Goal: Task Accomplishment & Management: Use online tool/utility

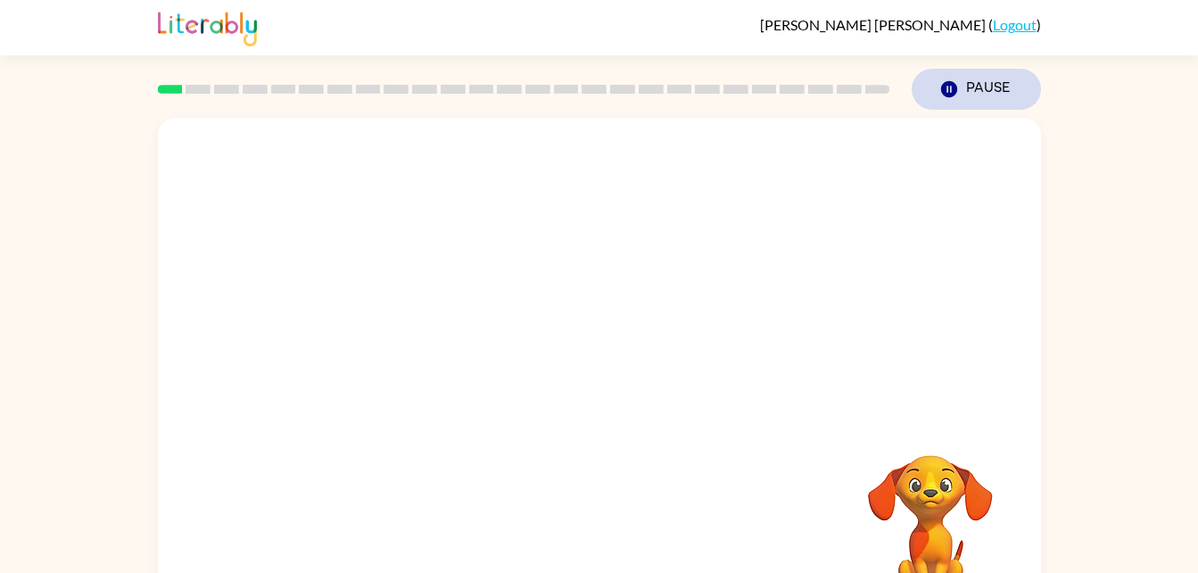
click at [987, 74] on button "Pause Pause" at bounding box center [976, 89] width 129 height 41
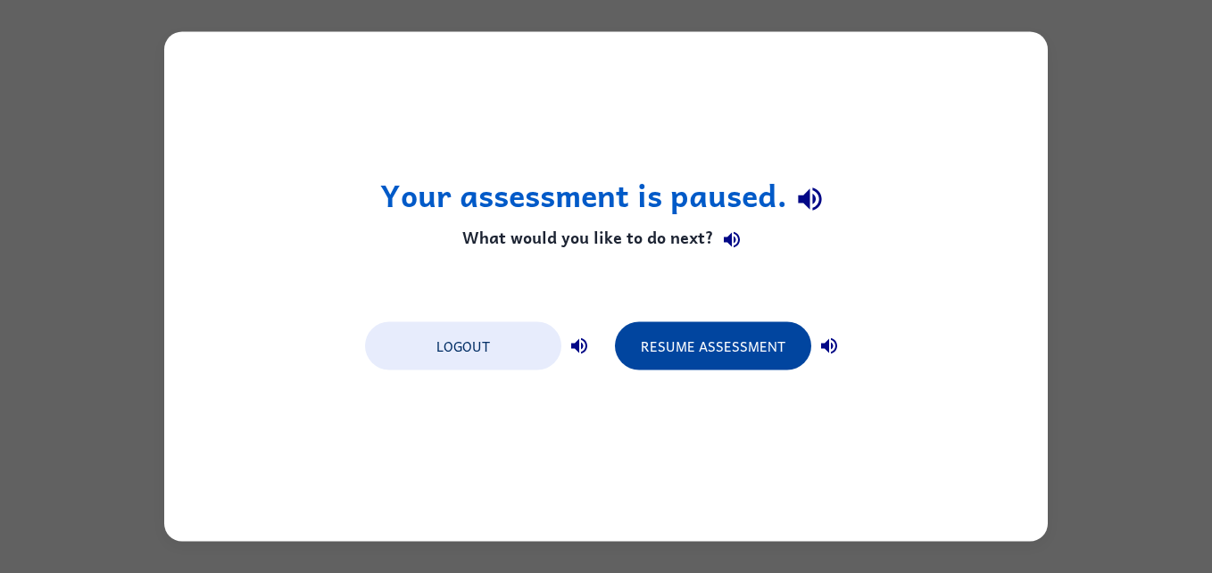
click at [718, 359] on button "Resume Assessment" at bounding box center [713, 346] width 196 height 48
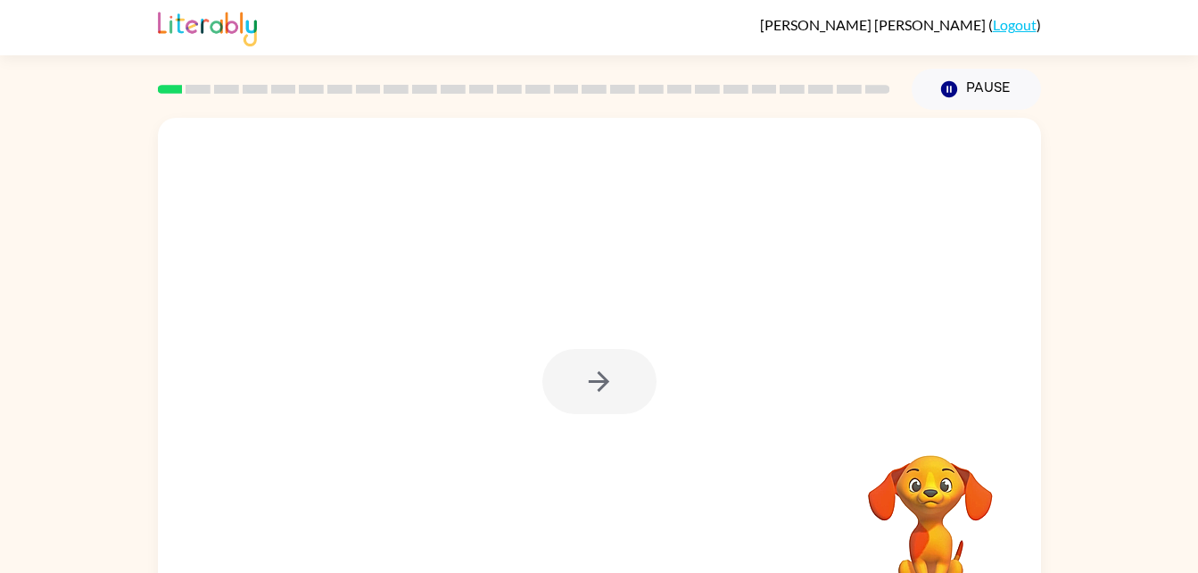
click at [152, 98] on div at bounding box center [524, 89] width 754 height 62
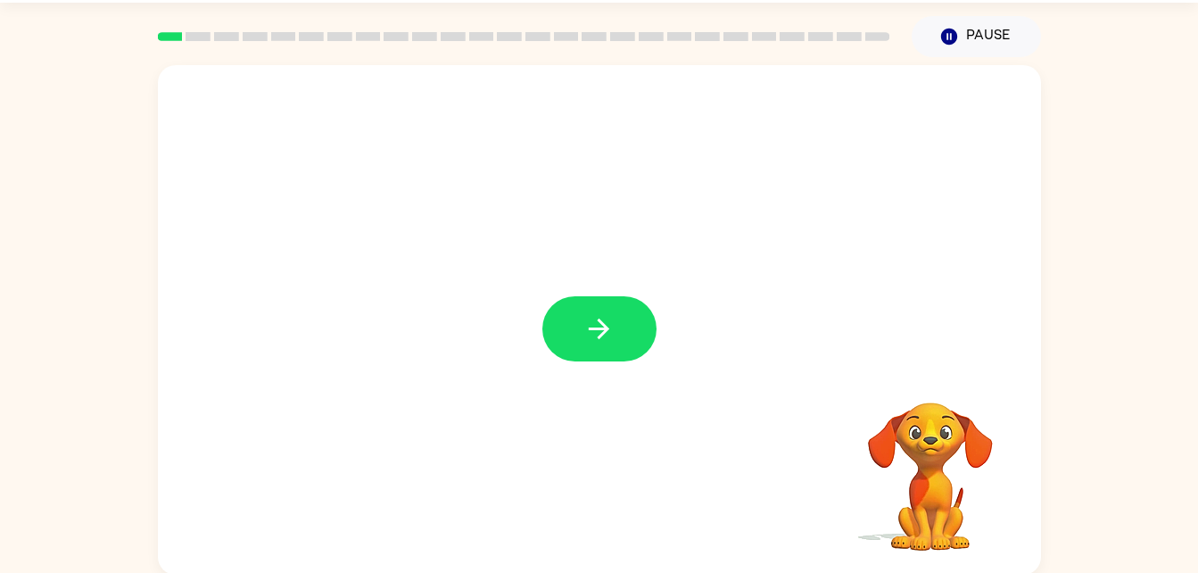
scroll to position [51, 0]
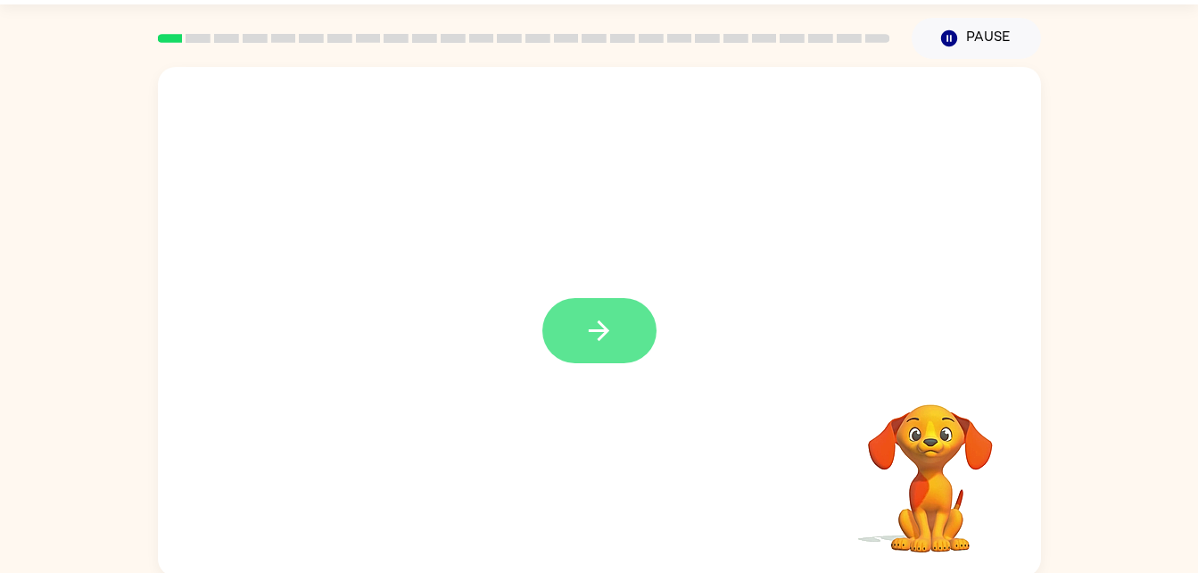
click at [585, 349] on button "button" at bounding box center [599, 330] width 114 height 65
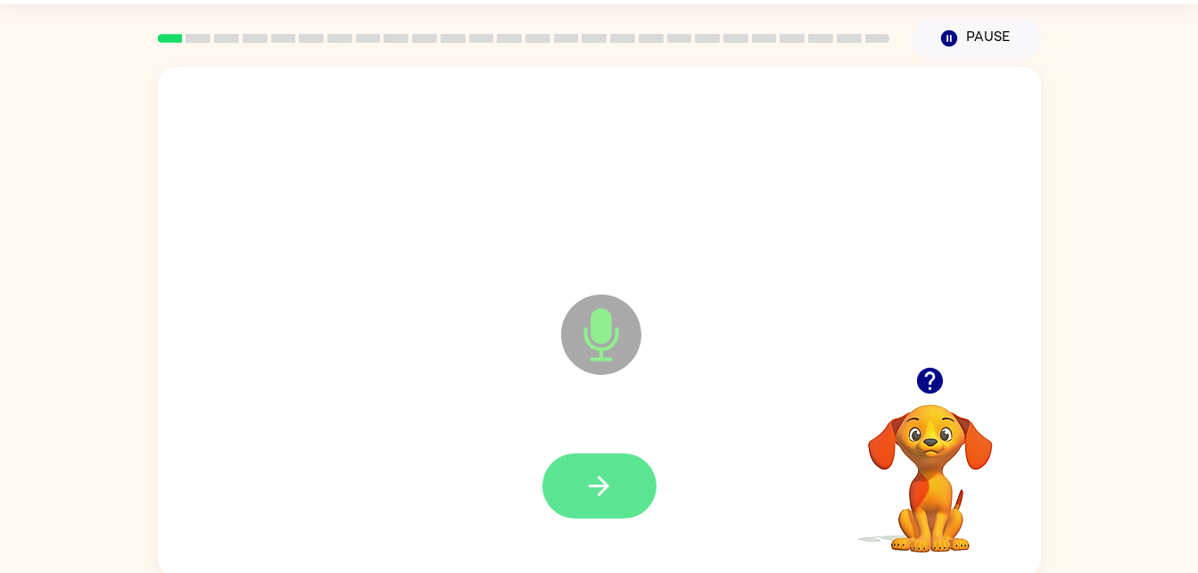
click at [591, 487] on icon "button" at bounding box center [598, 485] width 31 height 31
click at [609, 517] on button "button" at bounding box center [599, 485] width 114 height 65
click at [614, 517] on button "button" at bounding box center [599, 485] width 114 height 65
click at [601, 459] on button "button" at bounding box center [599, 485] width 114 height 65
click at [621, 485] on button "button" at bounding box center [599, 485] width 114 height 65
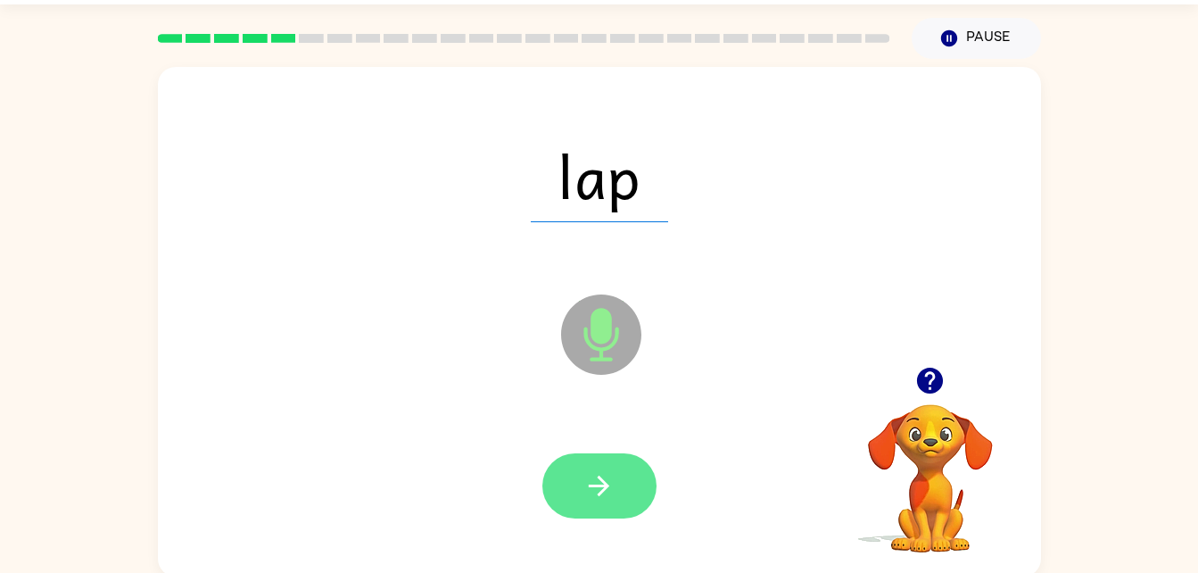
click at [592, 500] on icon "button" at bounding box center [598, 485] width 31 height 31
click at [628, 494] on button "button" at bounding box center [599, 485] width 114 height 65
click at [617, 514] on button "button" at bounding box center [599, 485] width 114 height 65
click at [618, 499] on button "button" at bounding box center [599, 485] width 114 height 65
click at [569, 480] on button "button" at bounding box center [599, 485] width 114 height 65
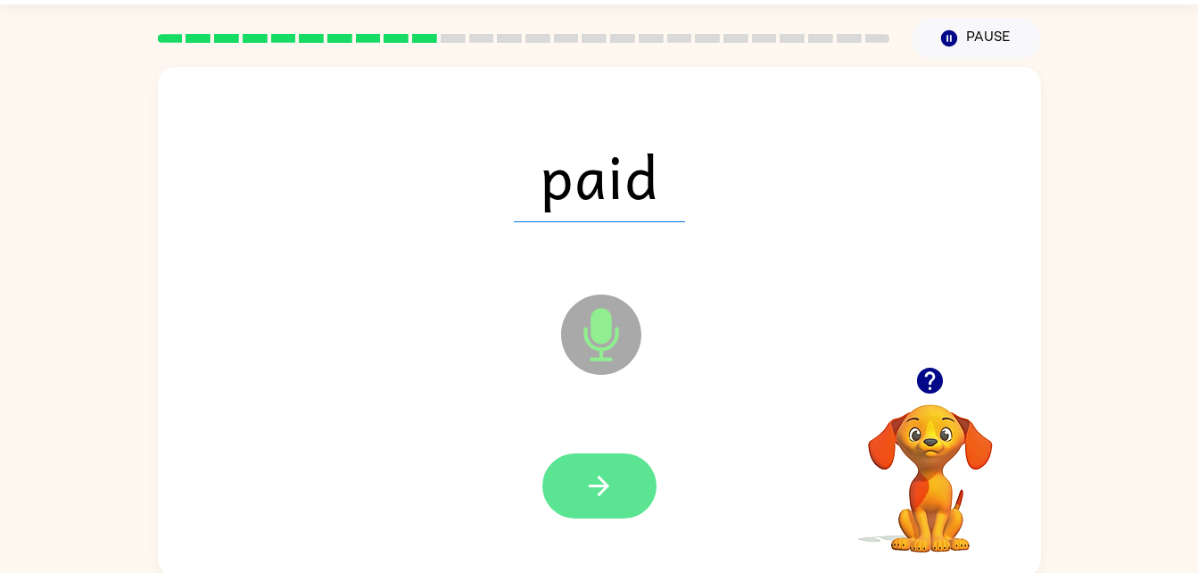
click at [623, 494] on button "button" at bounding box center [599, 485] width 114 height 65
click at [593, 501] on button "button" at bounding box center [599, 485] width 114 height 65
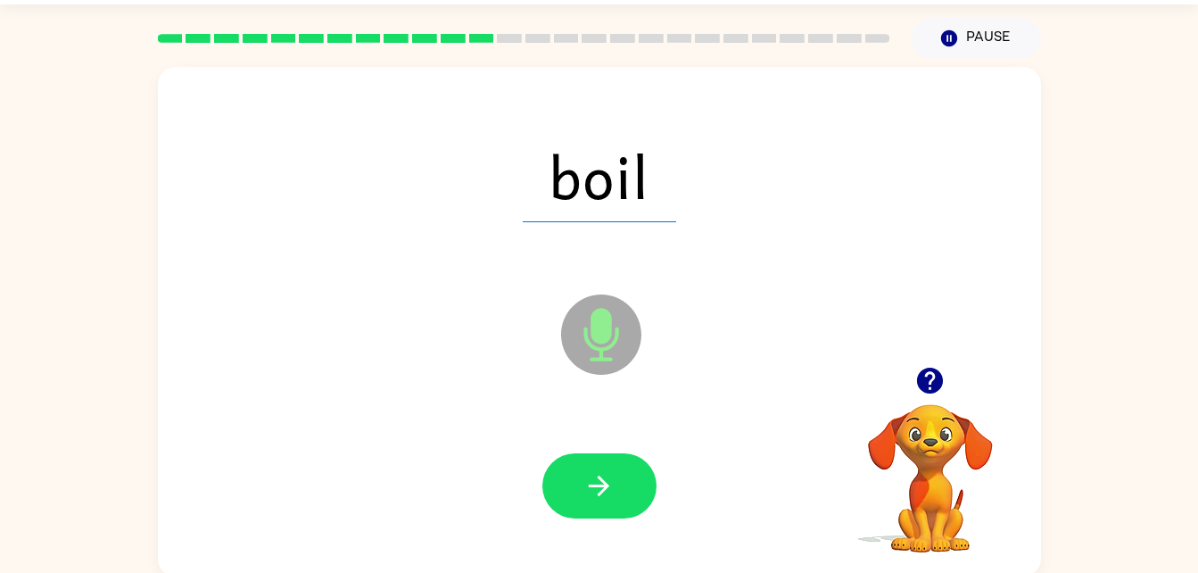
click at [591, 548] on div at bounding box center [600, 486] width 848 height 146
click at [622, 534] on div at bounding box center [600, 486] width 848 height 146
click at [604, 489] on icon "button" at bounding box center [599, 486] width 21 height 21
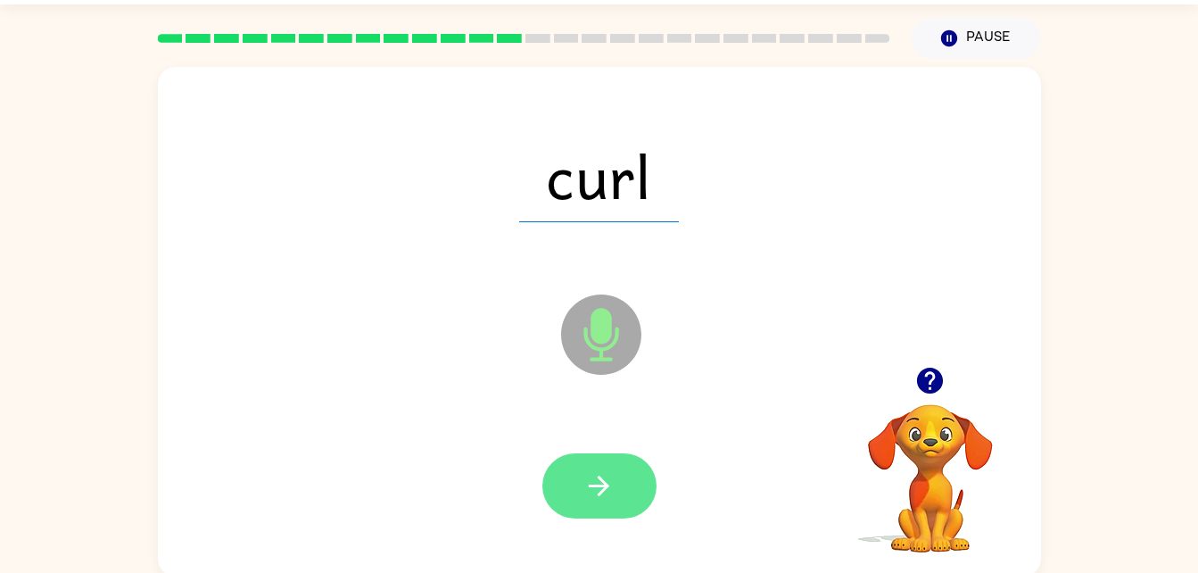
click at [621, 482] on button "button" at bounding box center [599, 485] width 114 height 65
click at [623, 469] on button "button" at bounding box center [599, 485] width 114 height 65
click at [602, 464] on button "button" at bounding box center [599, 485] width 114 height 65
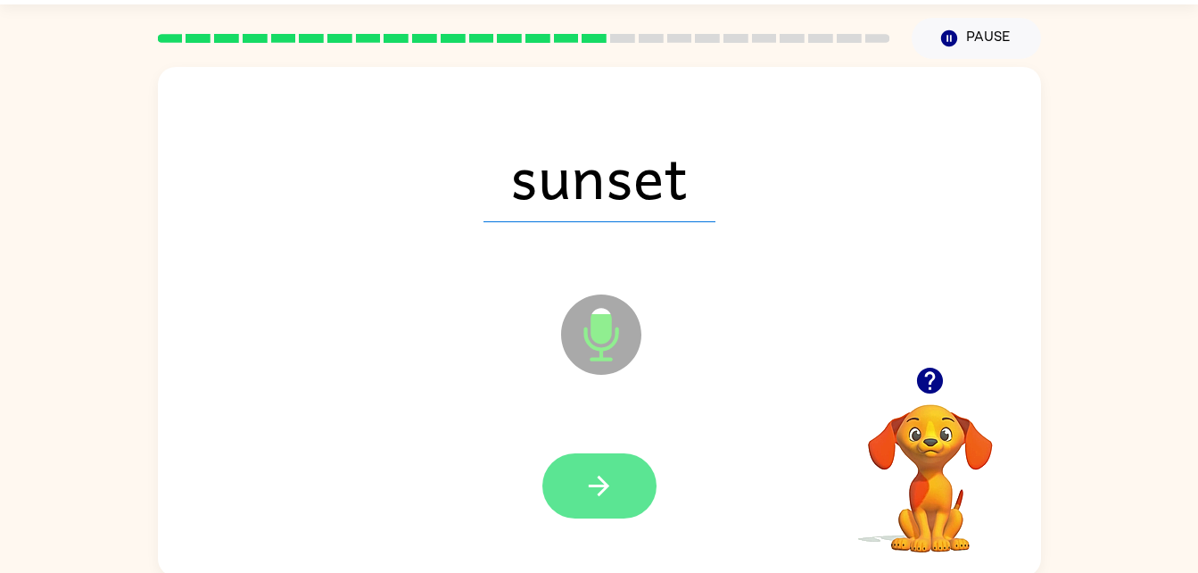
click at [652, 474] on button "button" at bounding box center [599, 485] width 114 height 65
click at [608, 513] on button "button" at bounding box center [599, 485] width 114 height 65
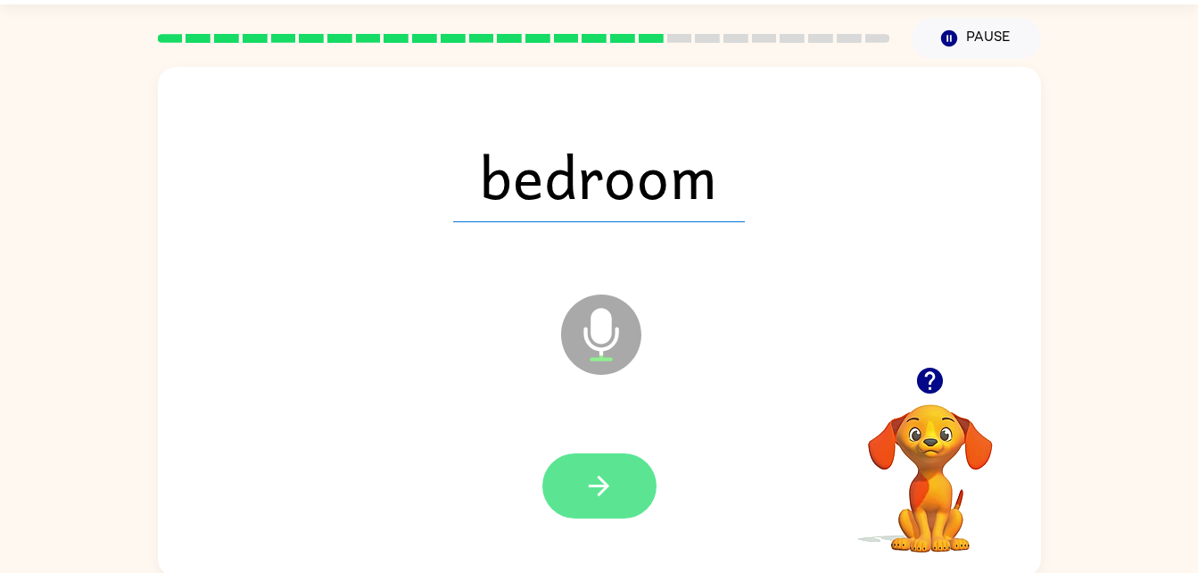
click at [610, 484] on icon "button" at bounding box center [598, 485] width 31 height 31
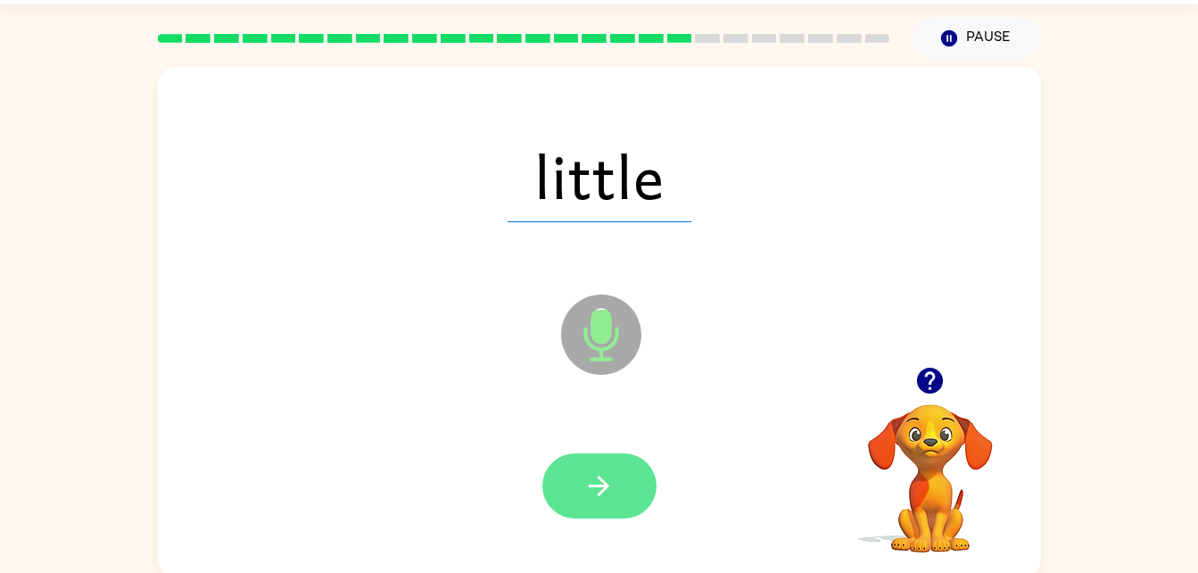
click at [595, 486] on icon "button" at bounding box center [599, 486] width 21 height 21
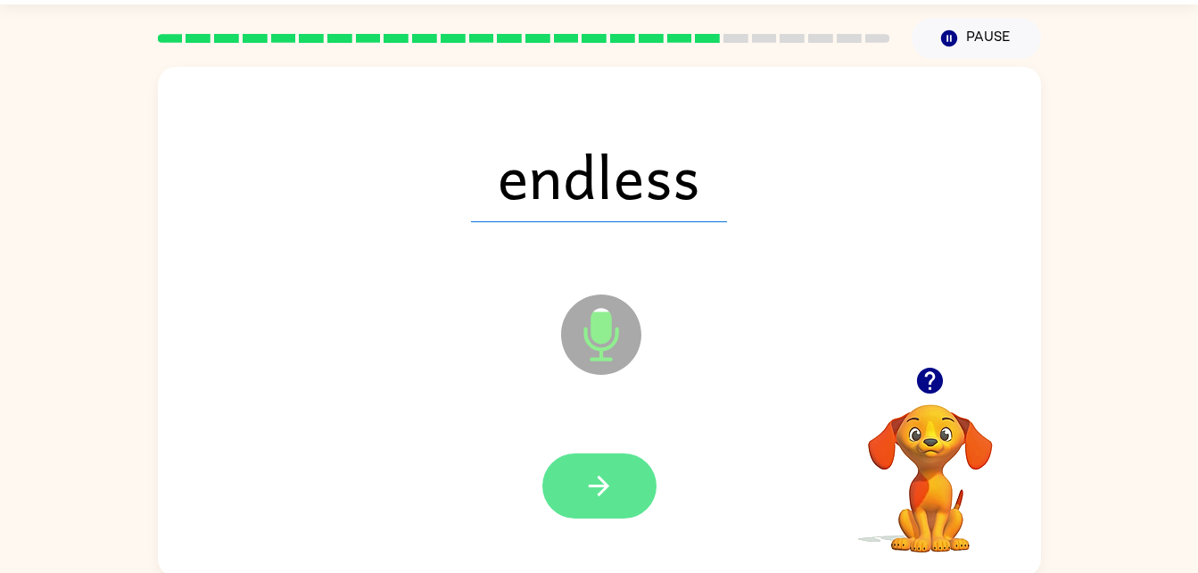
click at [619, 507] on button "button" at bounding box center [599, 485] width 114 height 65
click at [608, 510] on button "button" at bounding box center [599, 485] width 114 height 65
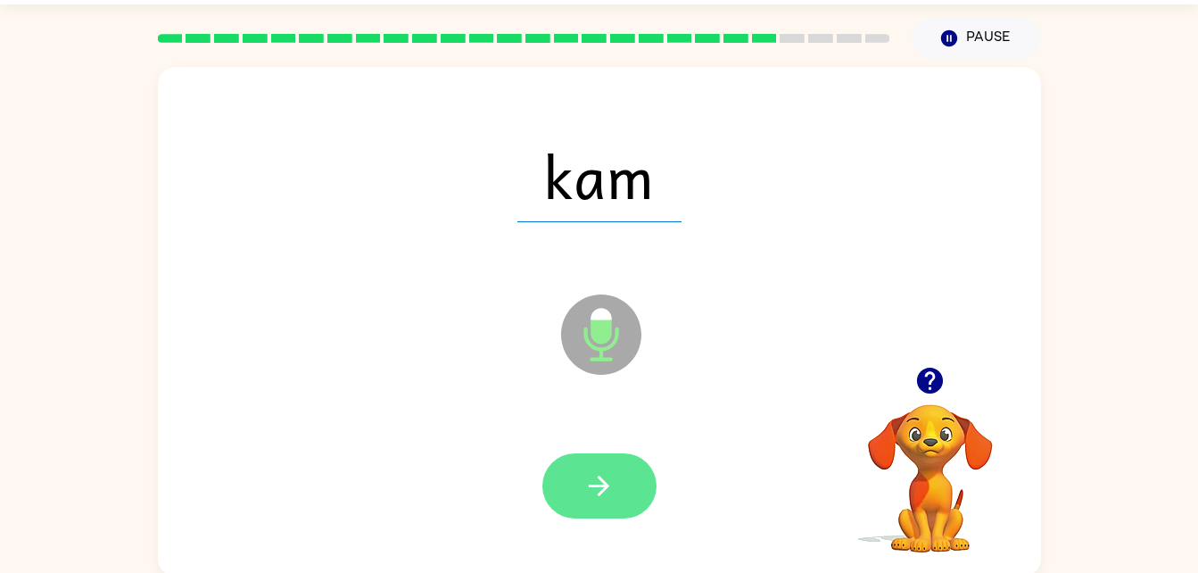
click at [606, 505] on button "button" at bounding box center [599, 485] width 114 height 65
click at [612, 486] on icon "button" at bounding box center [598, 485] width 31 height 31
click at [629, 495] on button "button" at bounding box center [599, 485] width 114 height 65
click at [611, 482] on icon "button" at bounding box center [598, 485] width 31 height 31
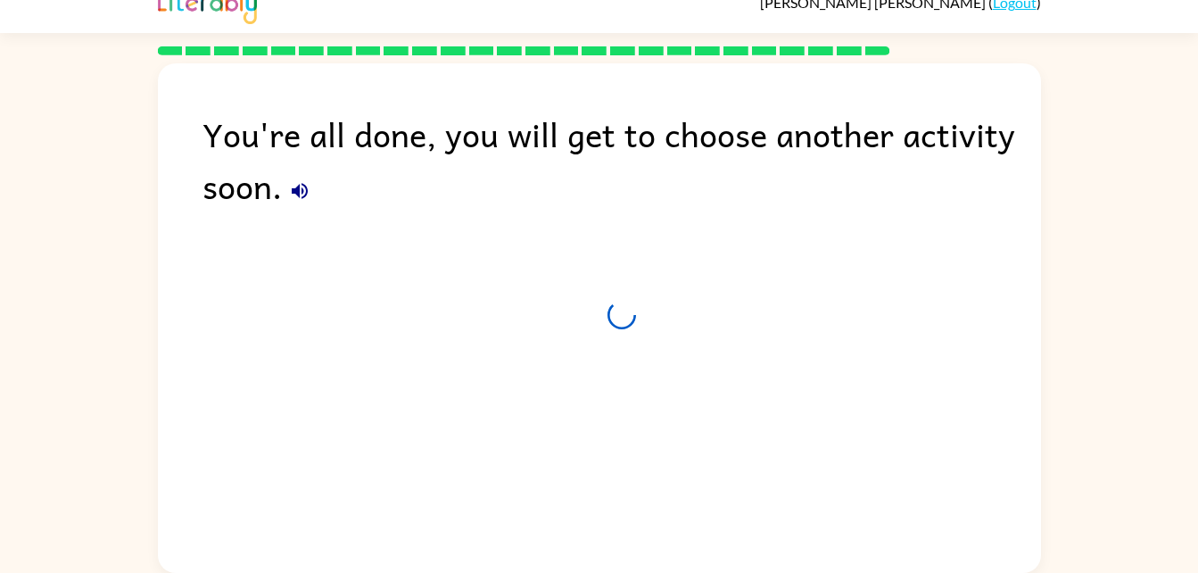
scroll to position [22, 0]
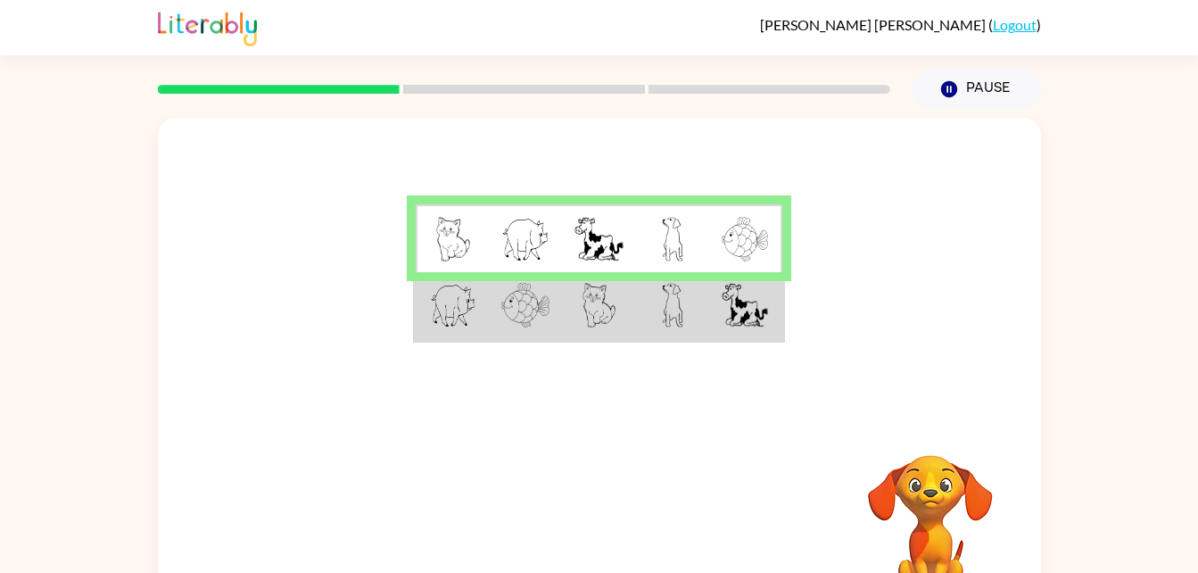
click at [430, 302] on img at bounding box center [453, 305] width 46 height 45
click at [517, 87] on rect at bounding box center [524, 89] width 242 height 9
click at [509, 80] on div at bounding box center [524, 89] width 754 height 62
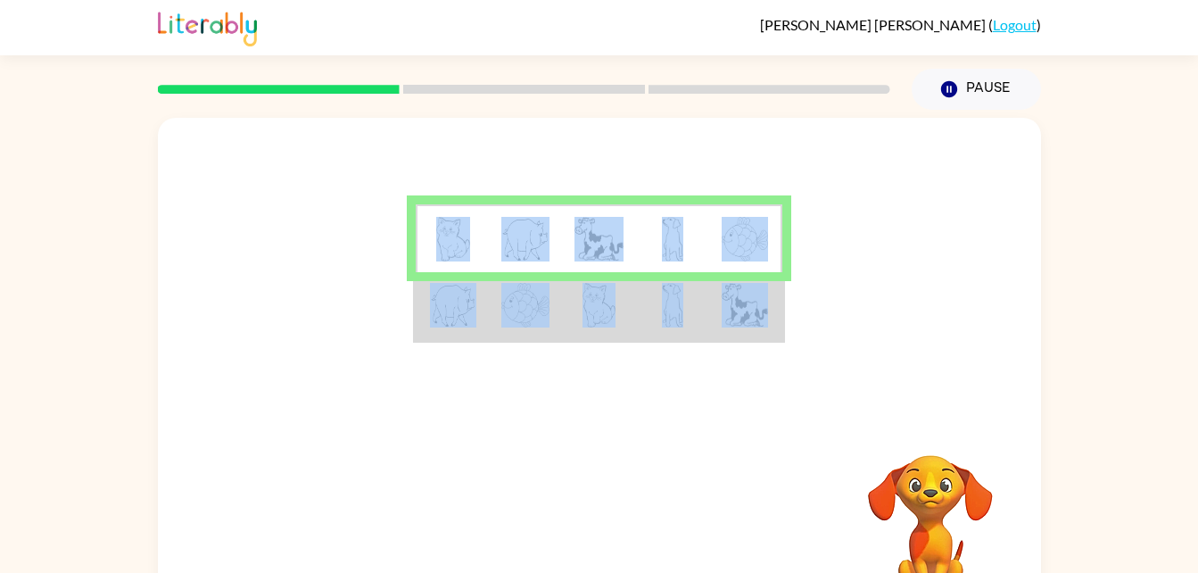
click at [509, 80] on div at bounding box center [524, 89] width 754 height 62
click at [512, 294] on img at bounding box center [525, 305] width 48 height 45
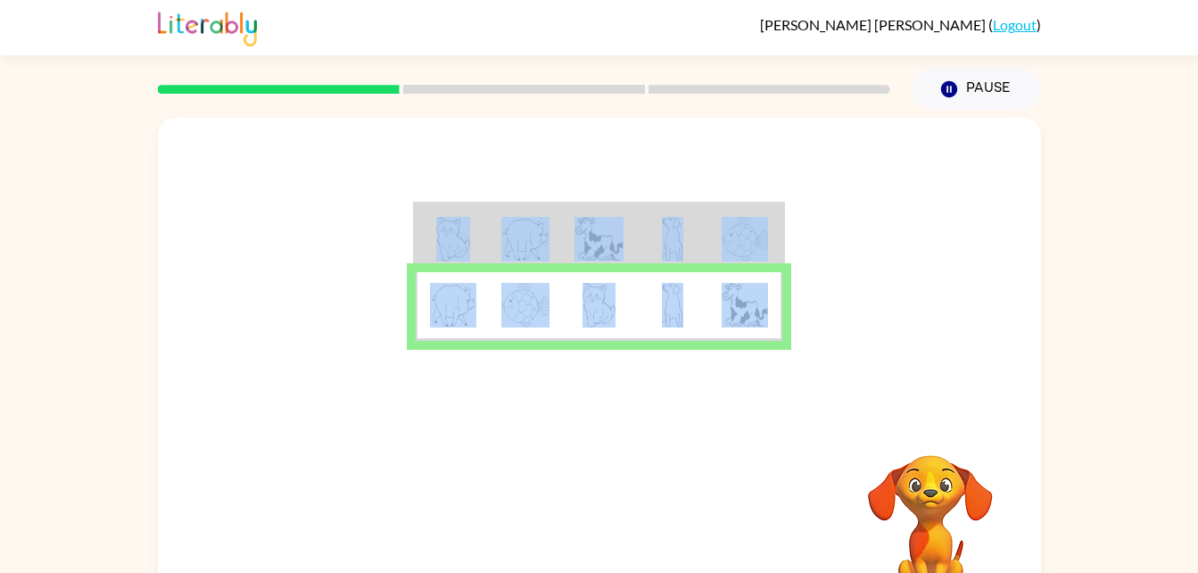
click at [509, 293] on img at bounding box center [525, 305] width 48 height 45
click at [960, 197] on div at bounding box center [599, 268] width 883 height 300
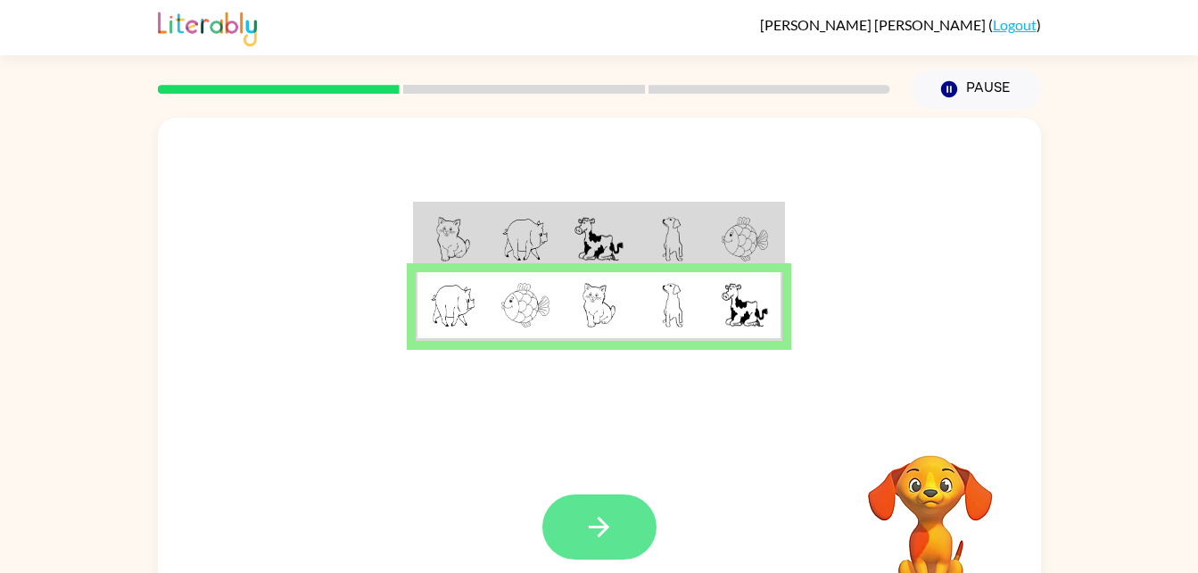
click at [573, 528] on button "button" at bounding box center [599, 526] width 114 height 65
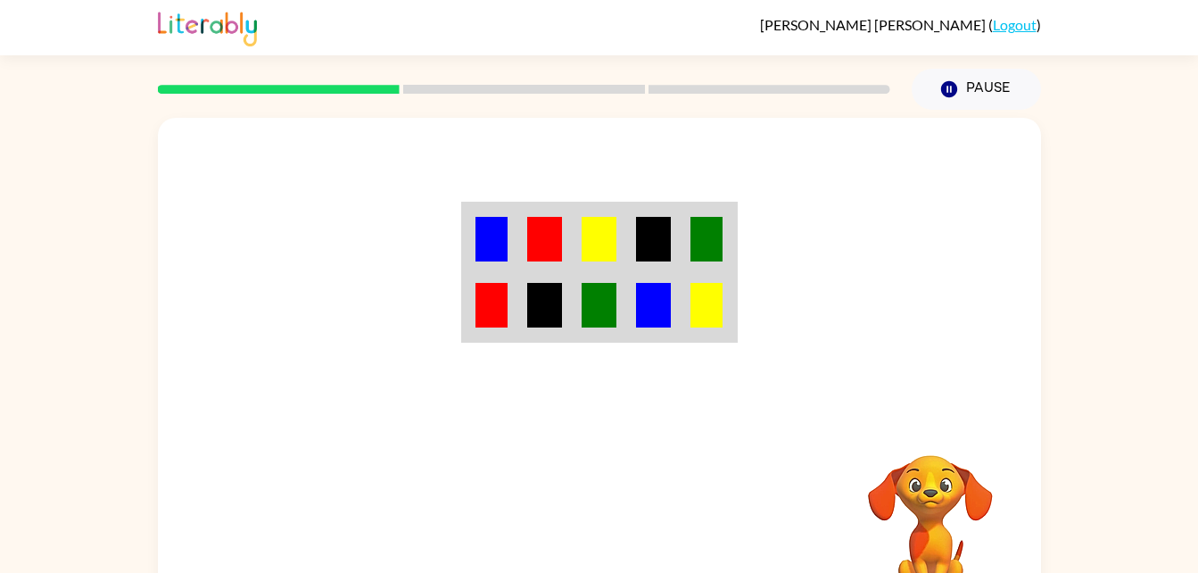
click at [477, 236] on img at bounding box center [492, 239] width 32 height 45
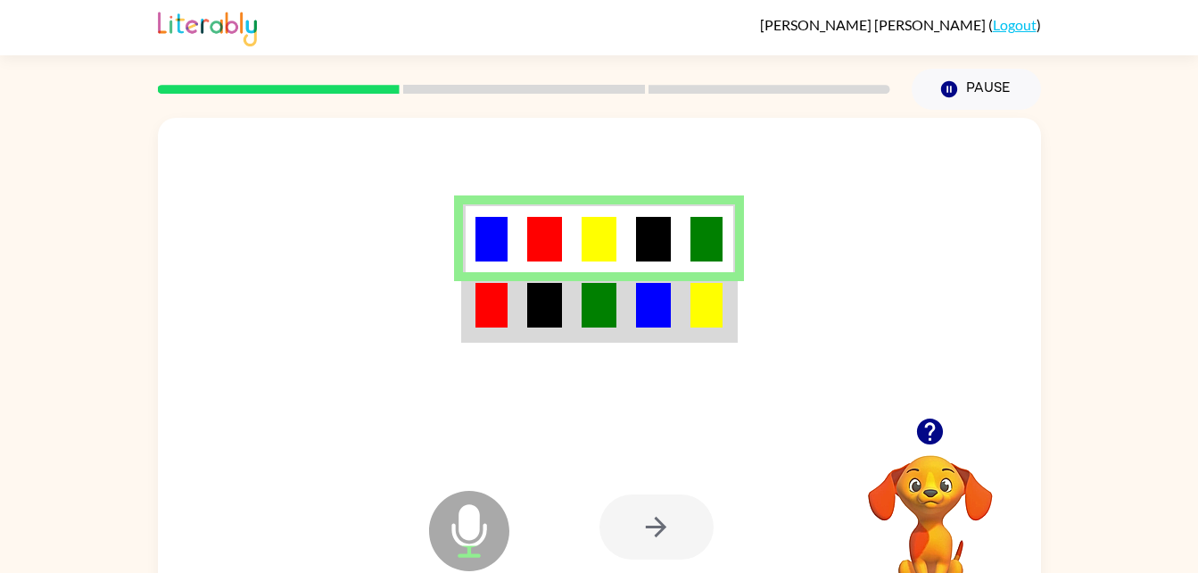
click at [477, 316] on img at bounding box center [492, 305] width 32 height 45
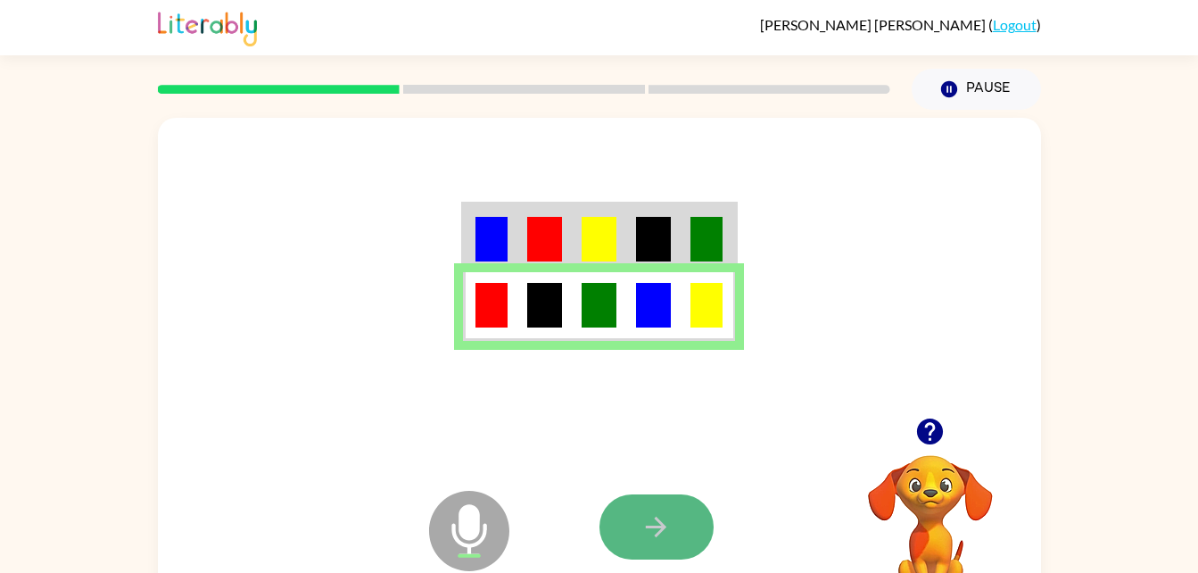
click at [648, 527] on icon "button" at bounding box center [656, 527] width 21 height 21
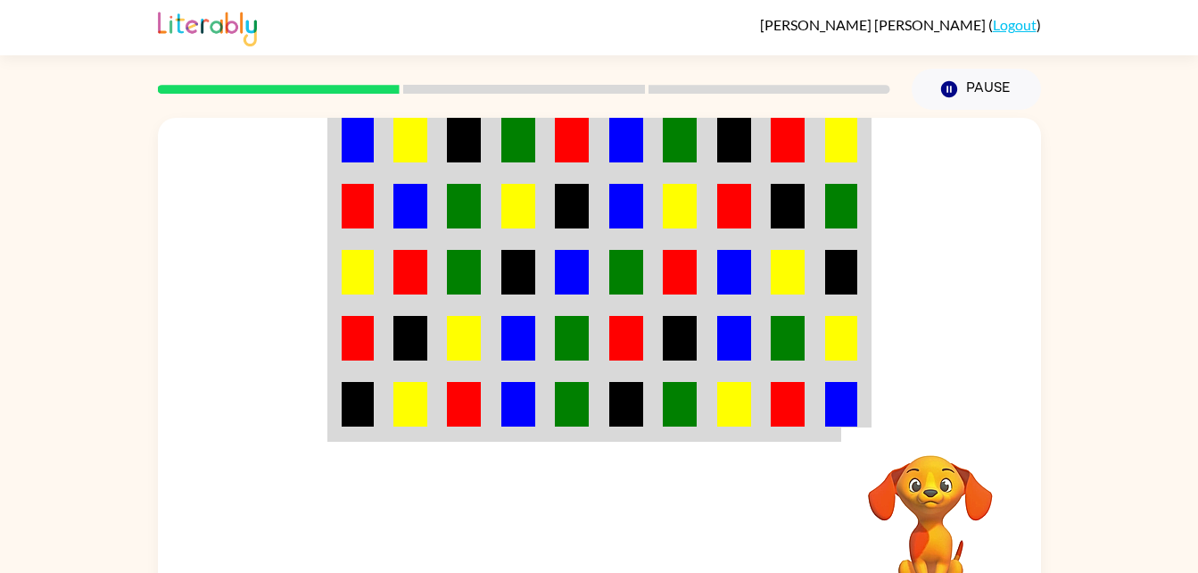
click at [385, 140] on td at bounding box center [411, 139] width 54 height 69
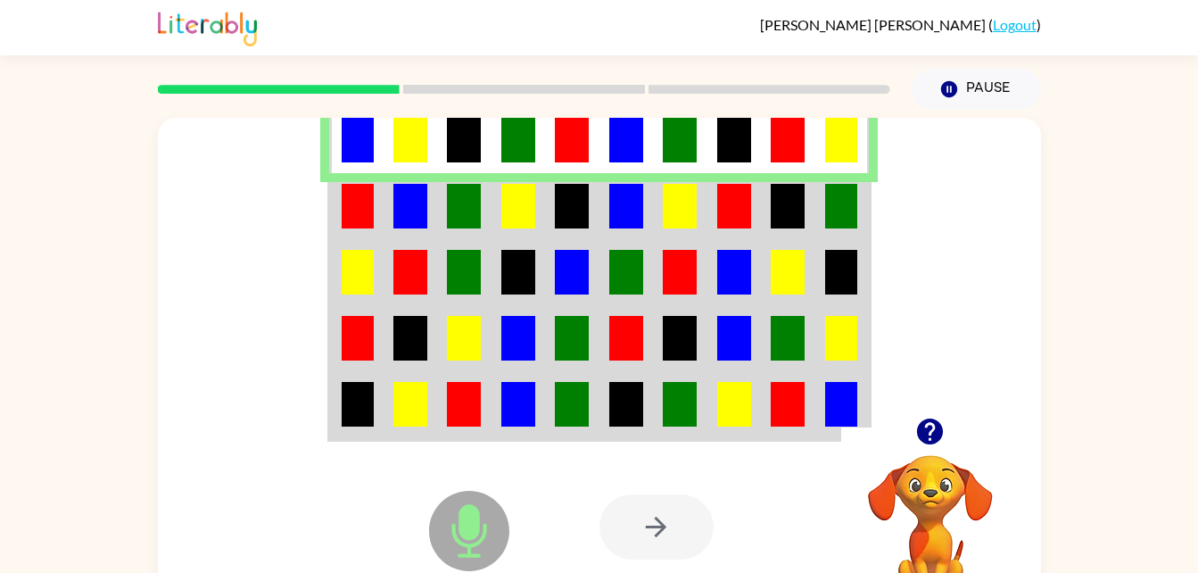
click at [660, 521] on div at bounding box center [657, 526] width 114 height 65
drag, startPoint x: 674, startPoint y: 535, endPoint x: 669, endPoint y: 527, distance: 9.7
click at [669, 527] on div at bounding box center [657, 526] width 114 height 65
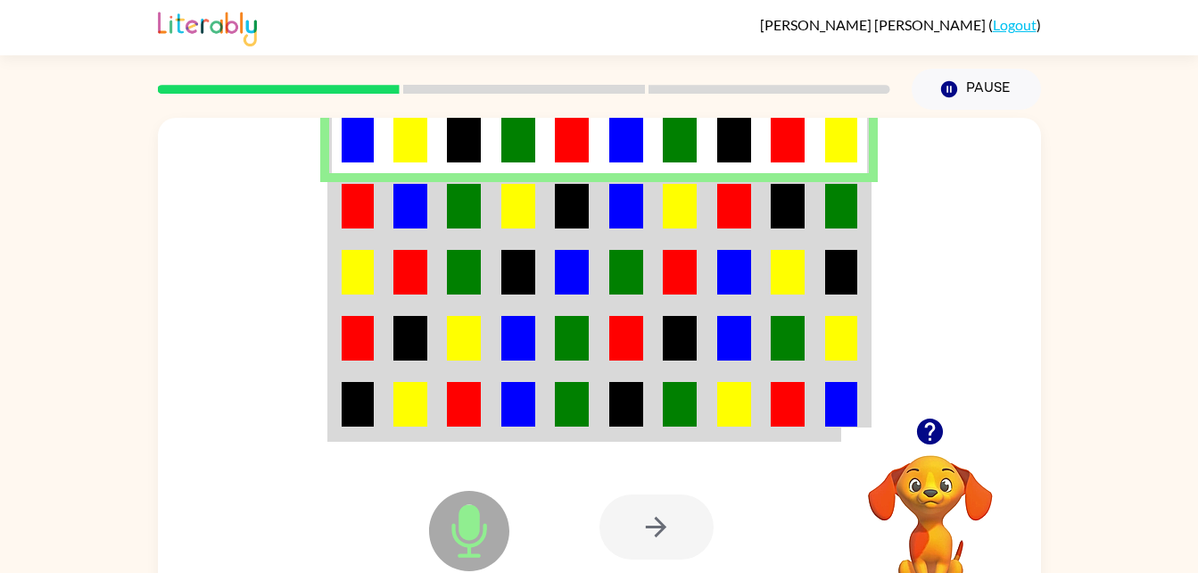
click at [669, 527] on div at bounding box center [657, 526] width 114 height 65
click at [957, 79] on icon "Pause" at bounding box center [949, 89] width 20 height 20
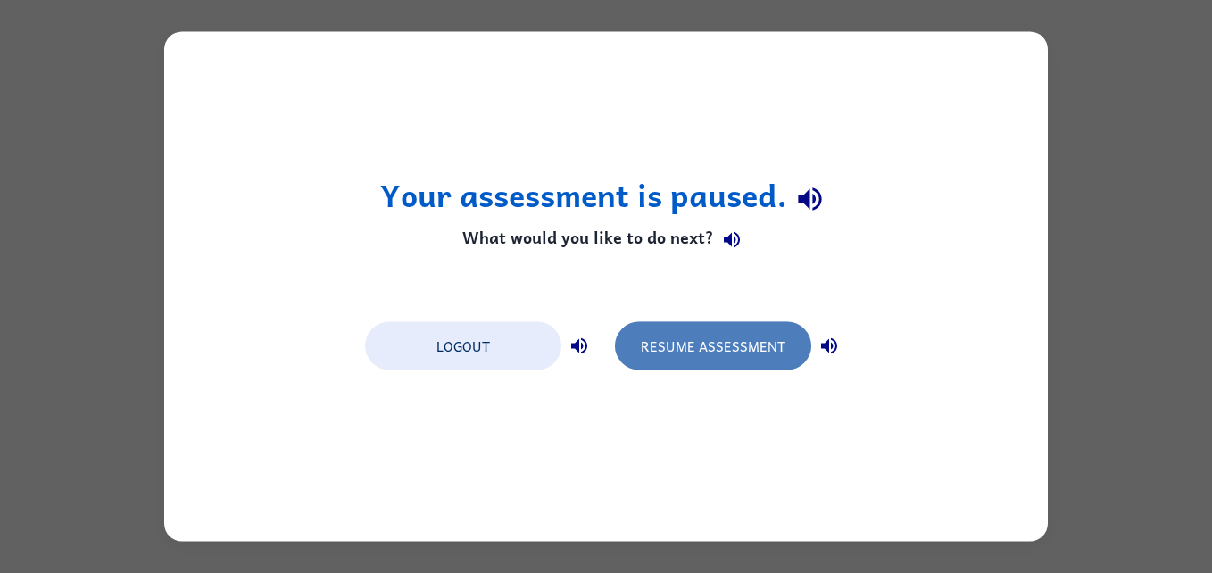
click at [721, 338] on button "Resume Assessment" at bounding box center [713, 346] width 196 height 48
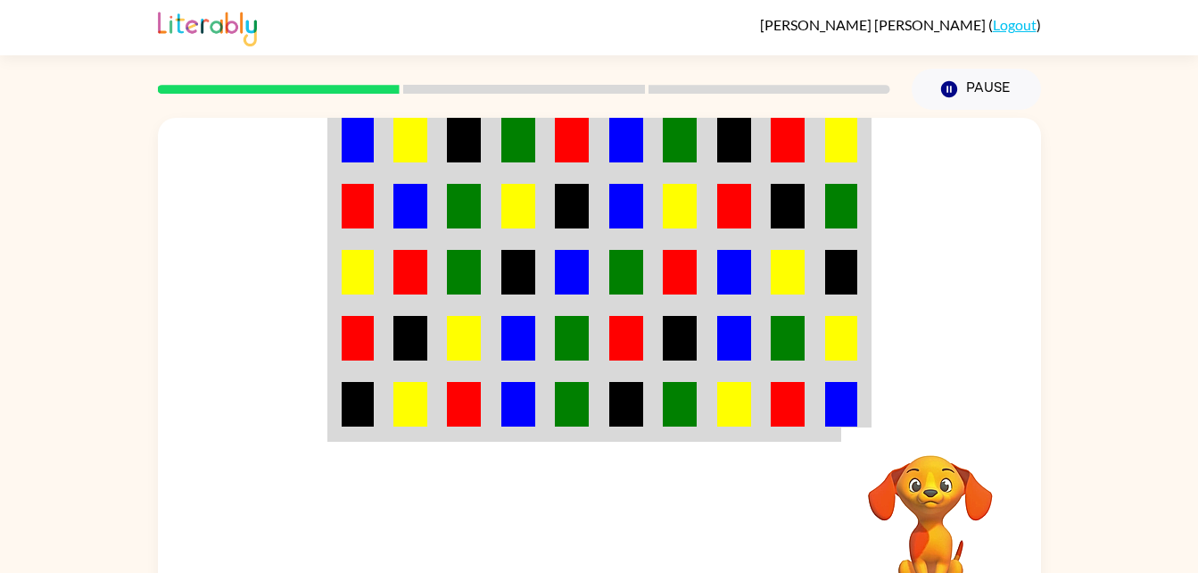
click at [922, 439] on video "Your browser must support playing .mp4 files to use Literably. Please try using…" at bounding box center [930, 516] width 178 height 178
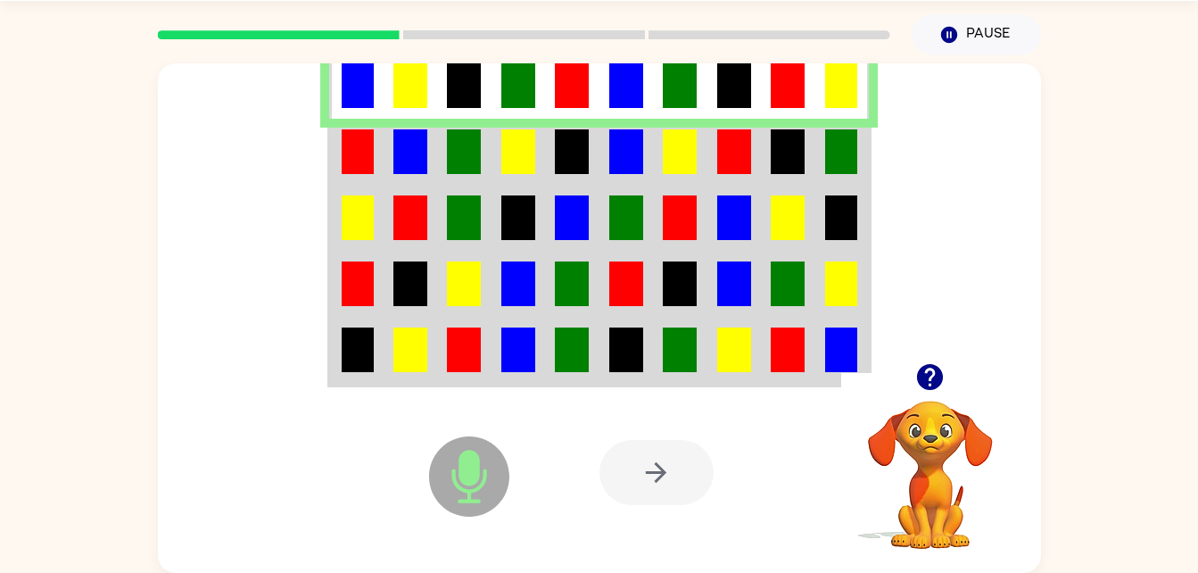
drag, startPoint x: 1202, startPoint y: 549, endPoint x: 629, endPoint y: 487, distance: 576.1
click at [629, 487] on div at bounding box center [657, 472] width 114 height 65
click at [924, 376] on icon "button" at bounding box center [930, 377] width 26 height 26
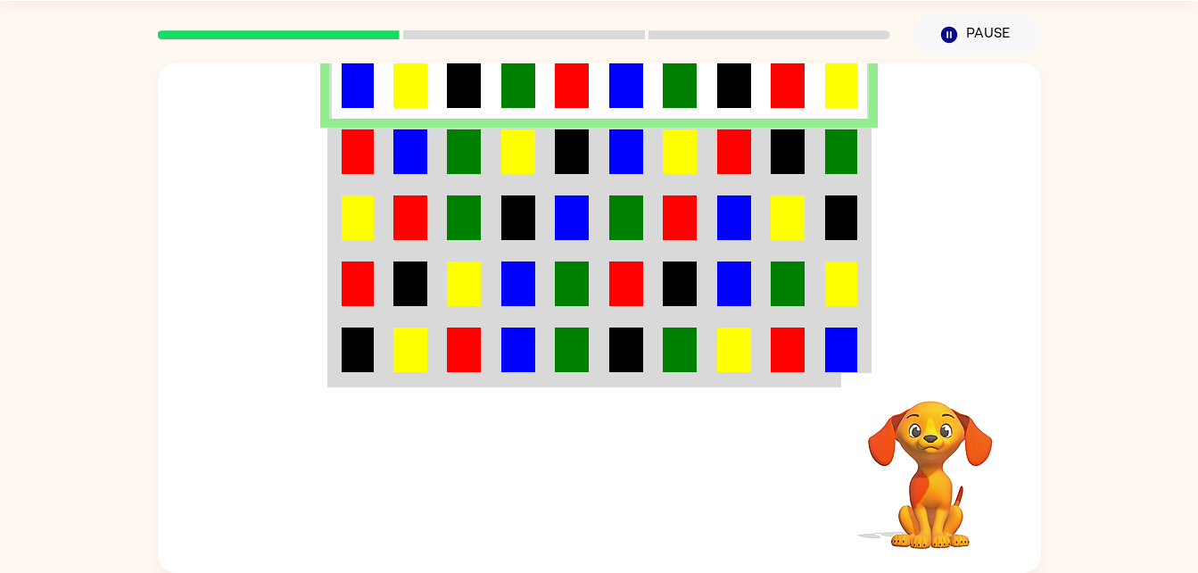
click at [480, 29] on div at bounding box center [524, 35] width 754 height 62
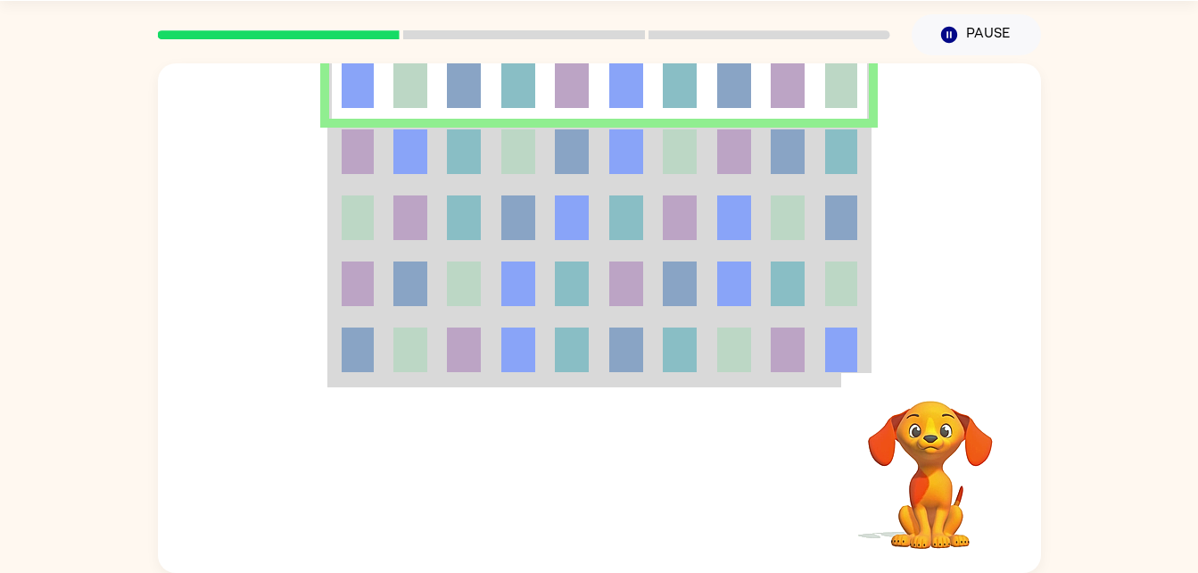
click at [480, 29] on div at bounding box center [524, 35] width 754 height 62
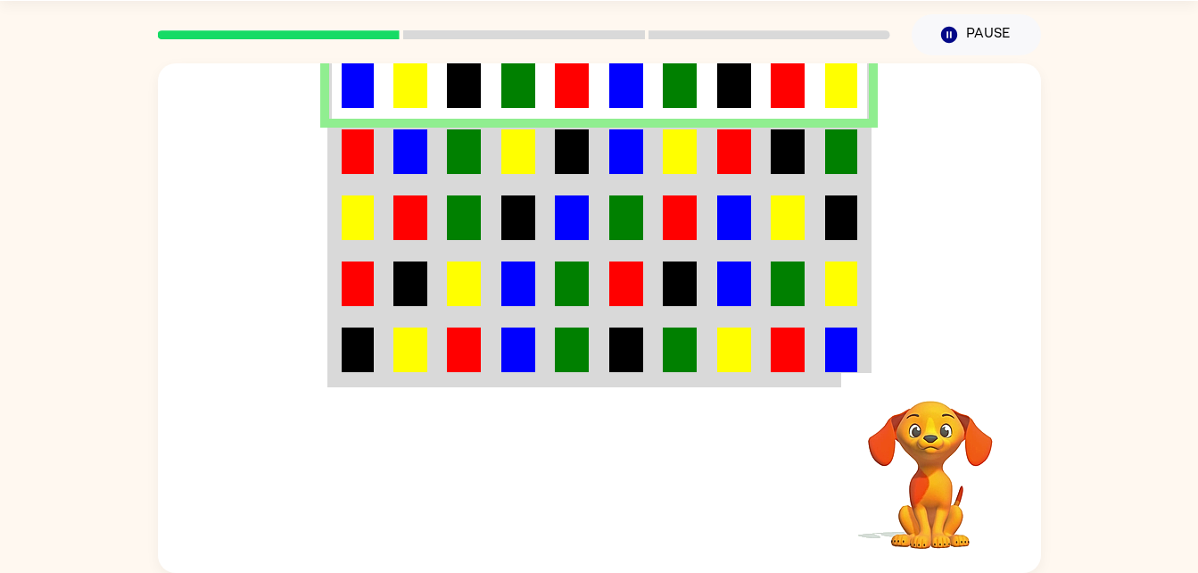
click at [480, 29] on div at bounding box center [524, 35] width 754 height 62
click at [476, 25] on div at bounding box center [524, 35] width 754 height 62
click at [478, 29] on div at bounding box center [524, 35] width 754 height 62
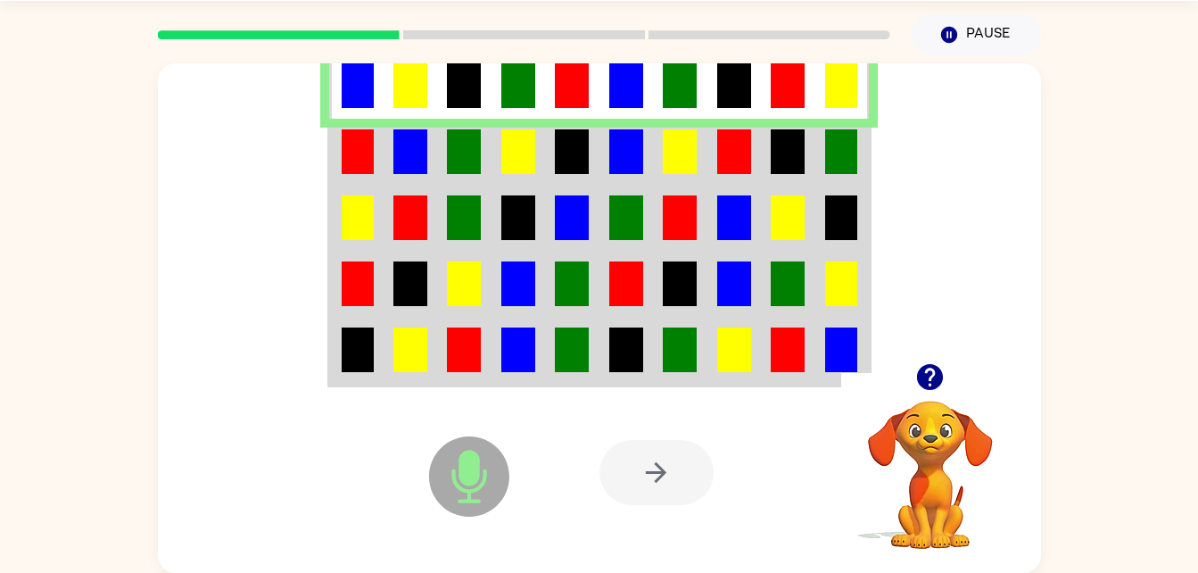
click at [483, 458] on icon at bounding box center [469, 476] width 80 height 80
drag, startPoint x: 483, startPoint y: 458, endPoint x: 484, endPoint y: 467, distance: 9.9
click at [484, 467] on icon at bounding box center [469, 476] width 80 height 80
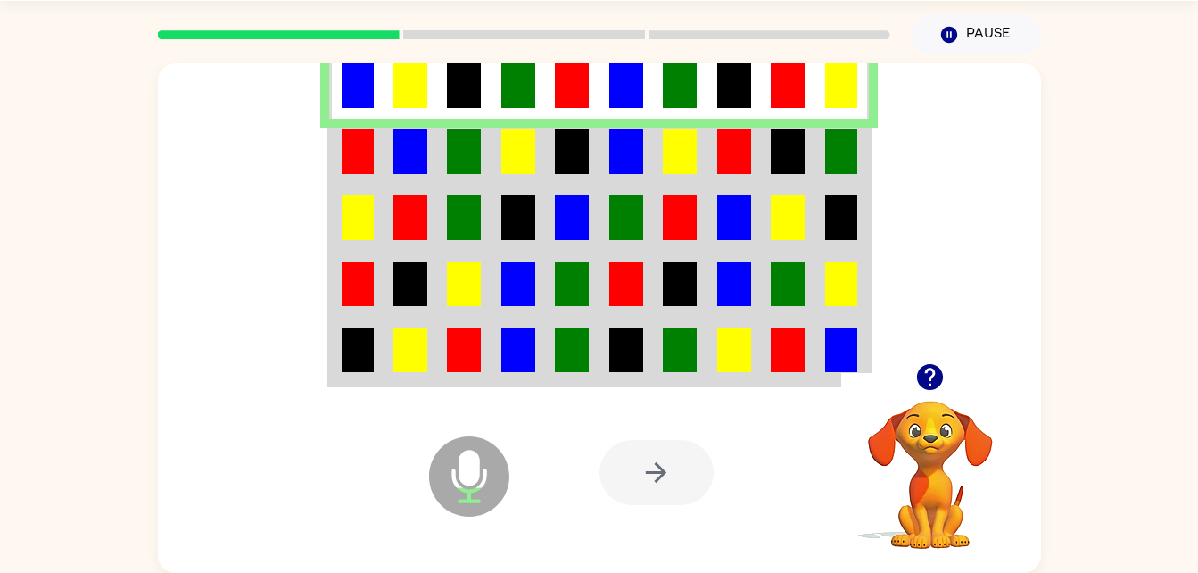
click at [483, 478] on icon at bounding box center [469, 476] width 80 height 80
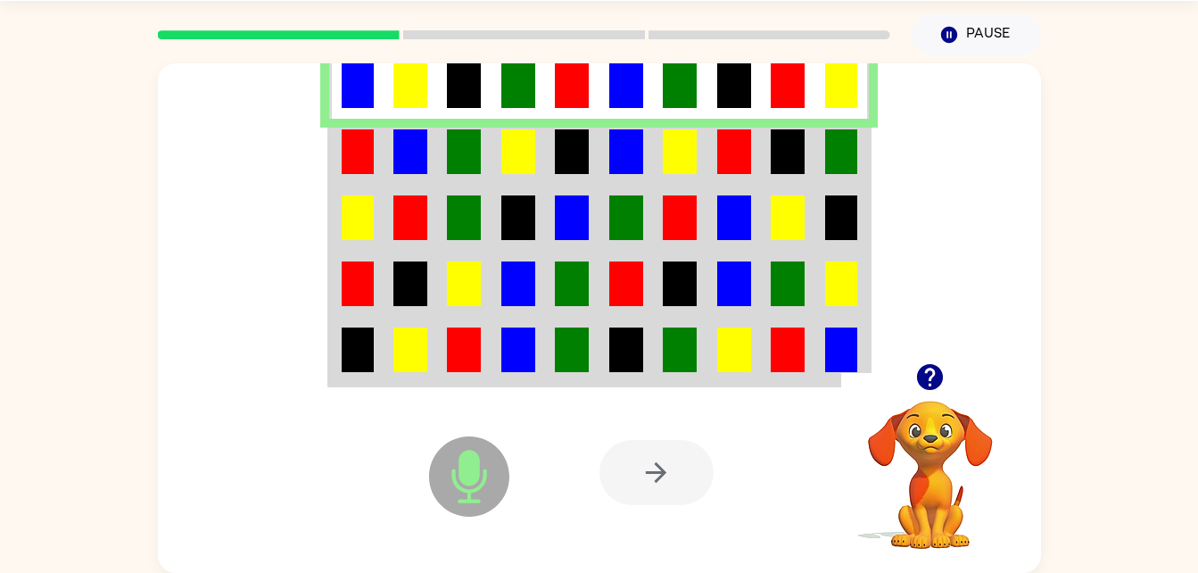
click at [483, 478] on icon at bounding box center [469, 476] width 80 height 80
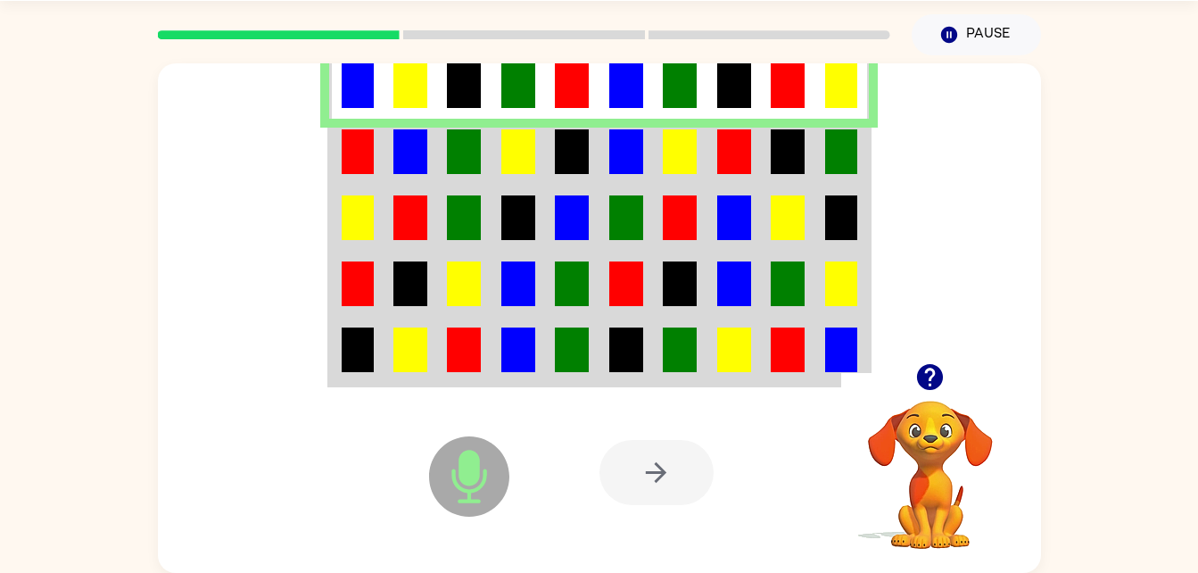
click at [483, 478] on icon at bounding box center [469, 476] width 80 height 80
click at [603, 478] on div at bounding box center [657, 472] width 114 height 65
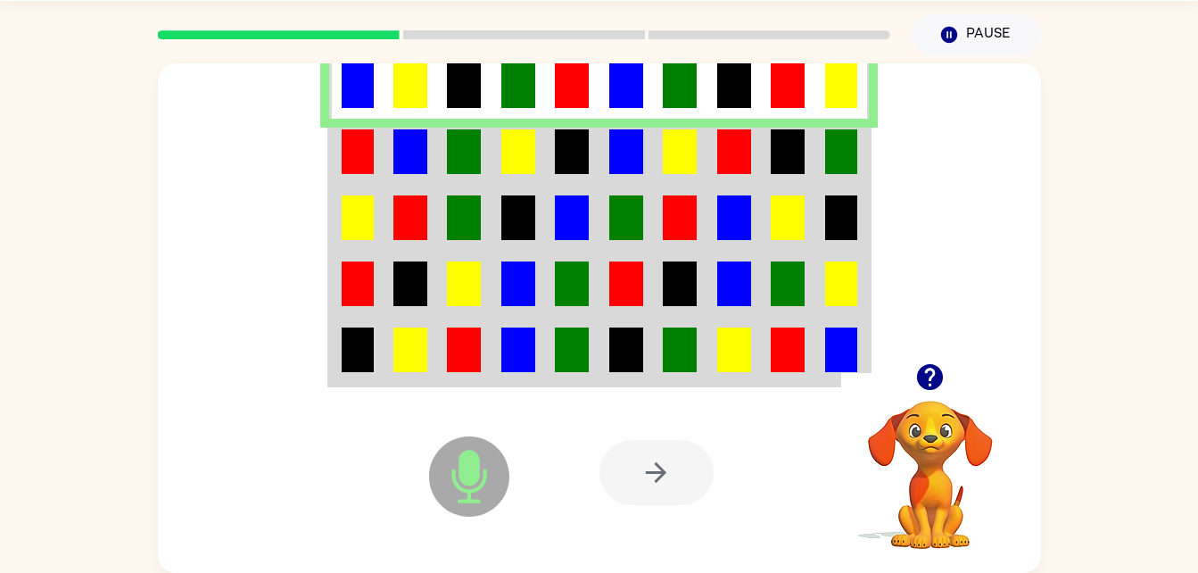
click at [603, 478] on div at bounding box center [657, 472] width 114 height 65
click at [640, 517] on icon "Microphone The Microphone is here when it is your turn to talk" at bounding box center [559, 499] width 268 height 134
drag, startPoint x: 640, startPoint y: 517, endPoint x: 610, endPoint y: 460, distance: 63.4
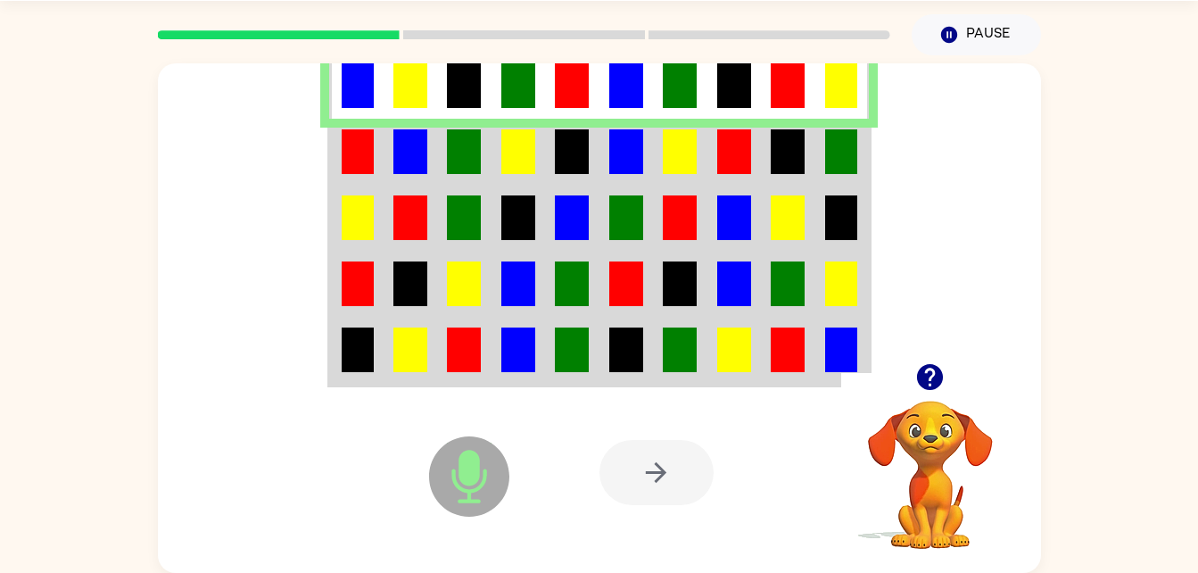
drag, startPoint x: 610, startPoint y: 454, endPoint x: 615, endPoint y: 466, distance: 12.4
click at [615, 466] on div at bounding box center [657, 472] width 114 height 65
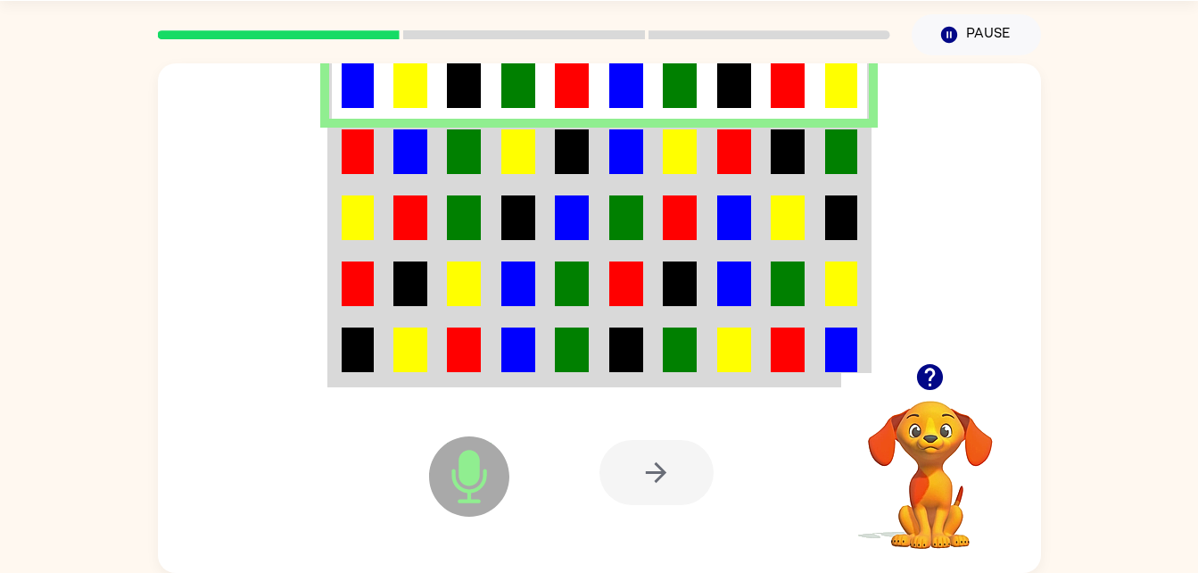
click at [615, 466] on div at bounding box center [657, 472] width 114 height 65
drag, startPoint x: 615, startPoint y: 466, endPoint x: 520, endPoint y: 188, distance: 293.1
click at [1066, 293] on div "Microphone The Microphone is here when it is your turn to talk Your browser mus…" at bounding box center [599, 313] width 1198 height 517
click at [338, 168] on td at bounding box center [356, 152] width 54 height 66
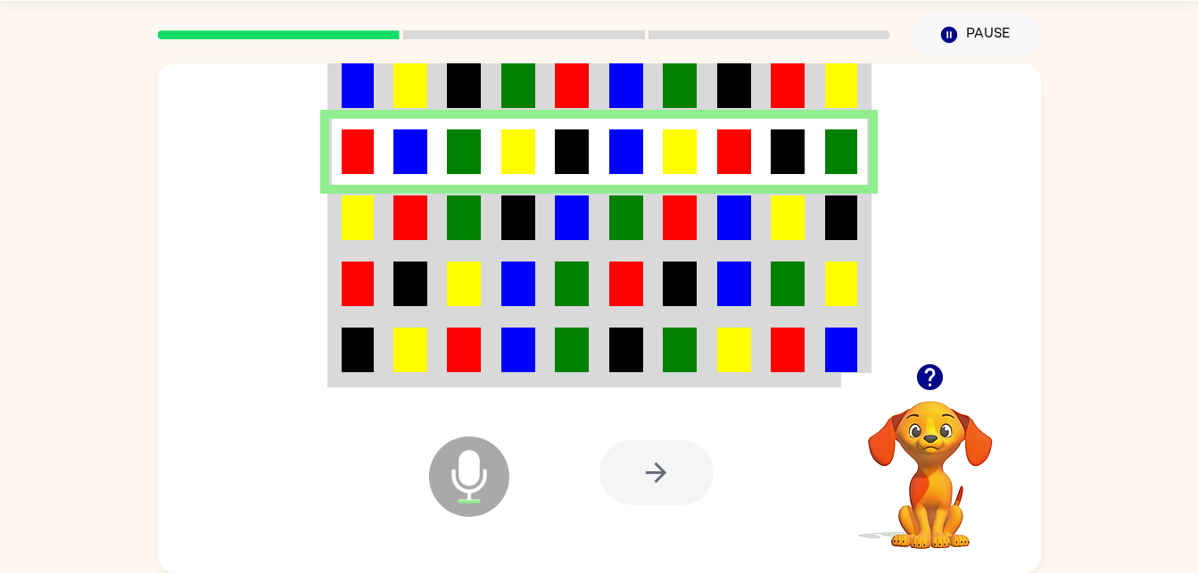
click at [365, 261] on td at bounding box center [356, 284] width 54 height 66
click at [366, 242] on td at bounding box center [356, 218] width 54 height 66
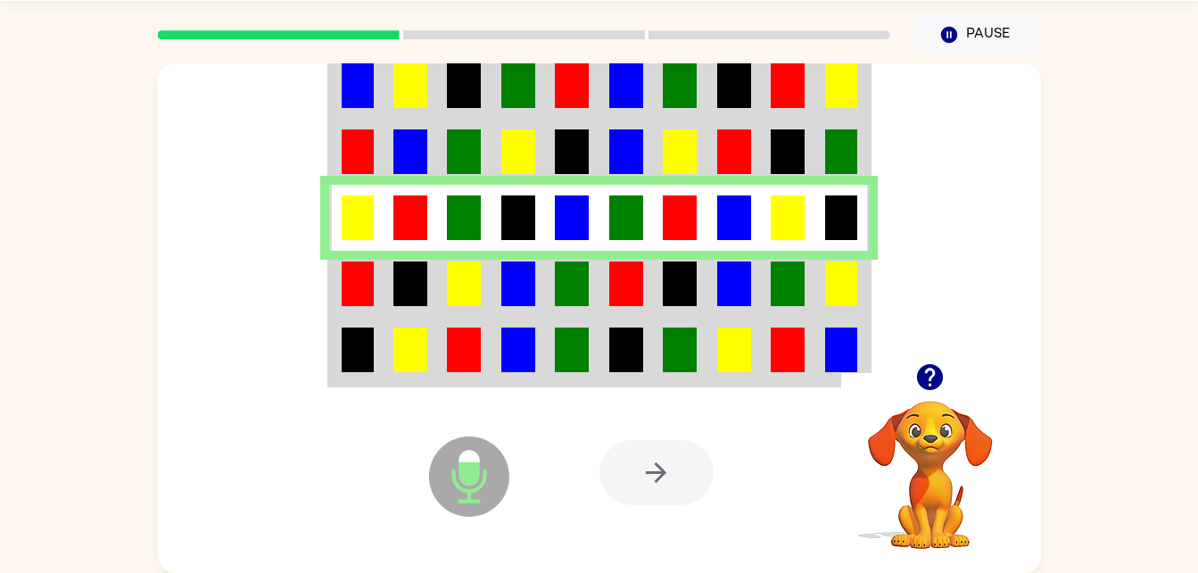
click at [331, 293] on td at bounding box center [356, 284] width 54 height 66
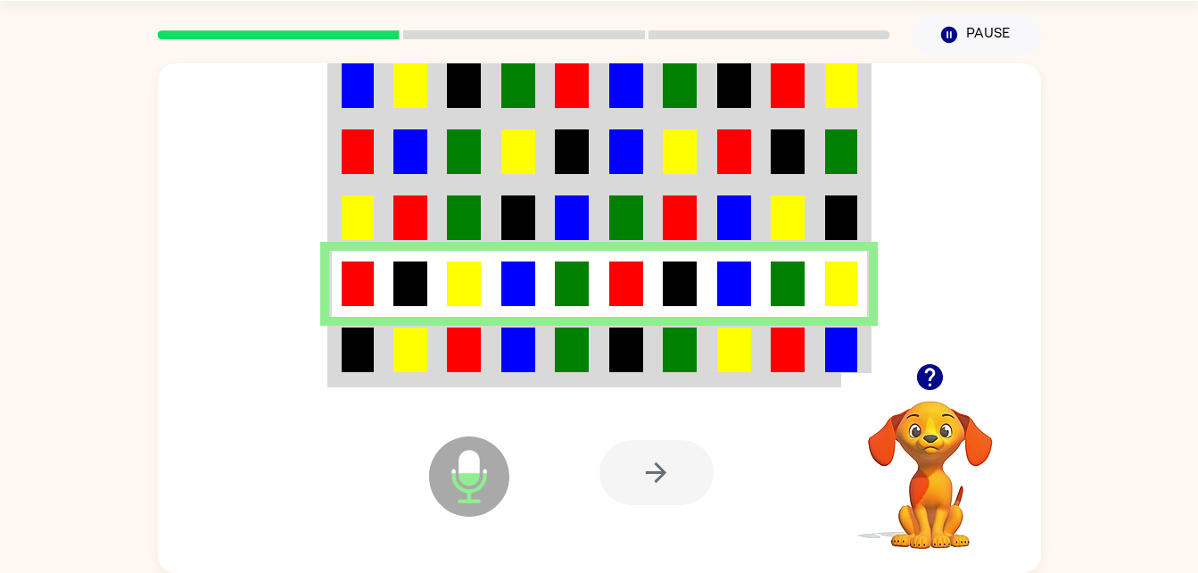
click at [365, 366] on img at bounding box center [358, 349] width 32 height 45
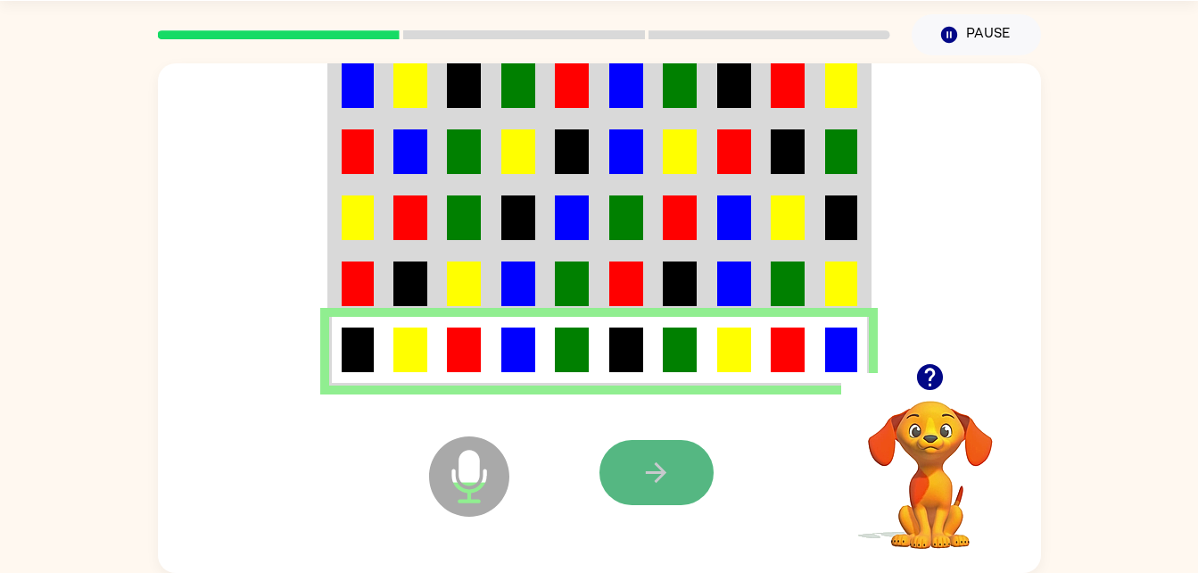
click at [674, 472] on button "button" at bounding box center [657, 472] width 114 height 65
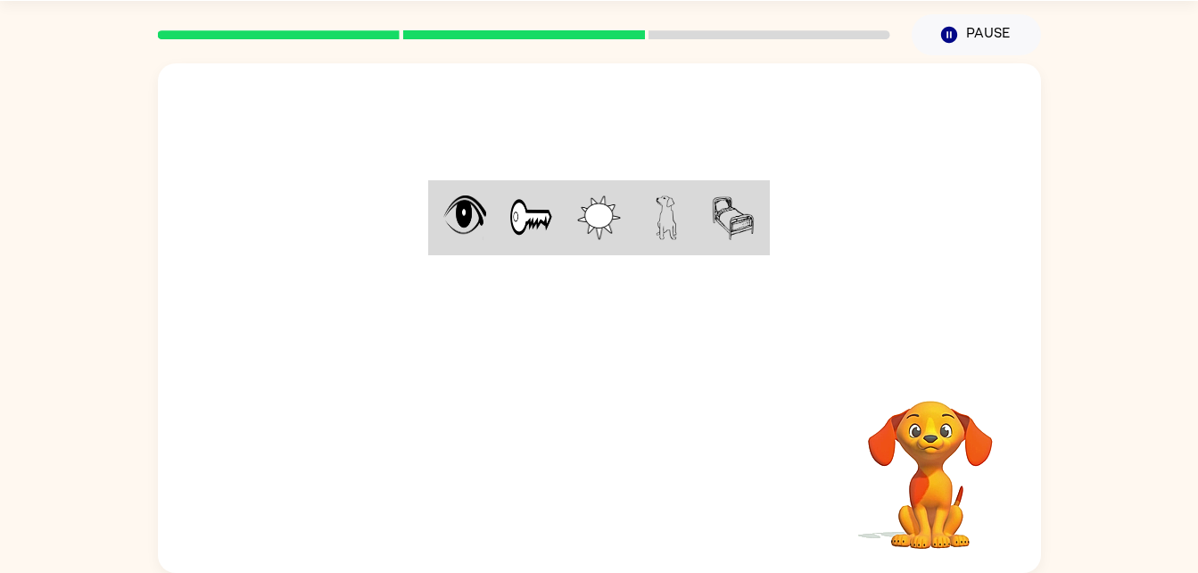
click at [486, 233] on td at bounding box center [464, 218] width 68 height 70
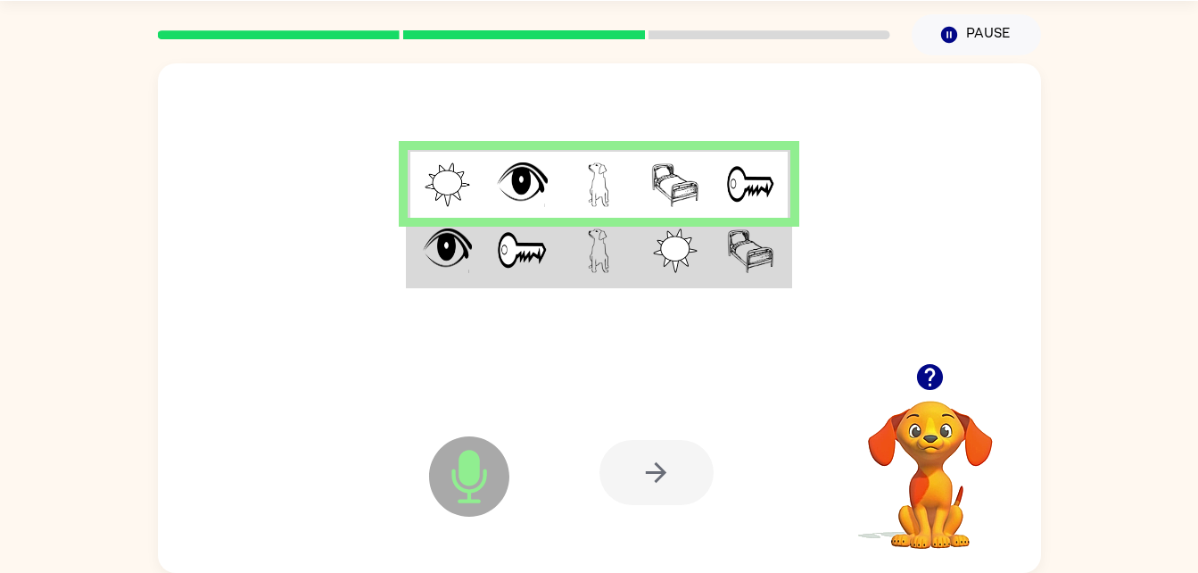
click at [490, 300] on div at bounding box center [599, 213] width 883 height 300
click at [460, 267] on img at bounding box center [447, 250] width 49 height 45
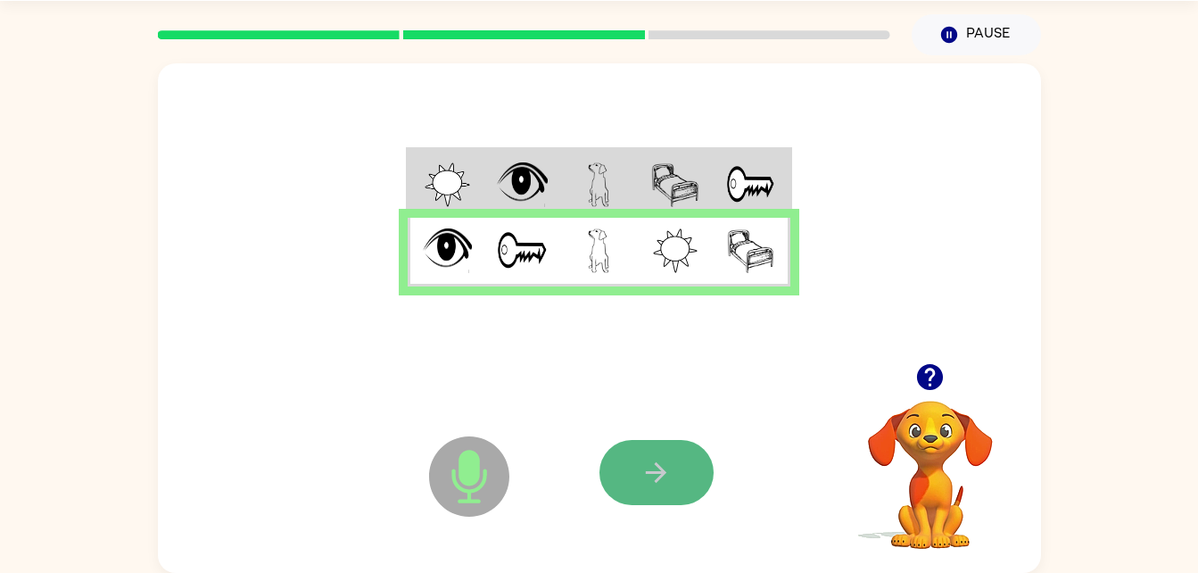
click at [635, 457] on button "button" at bounding box center [657, 472] width 114 height 65
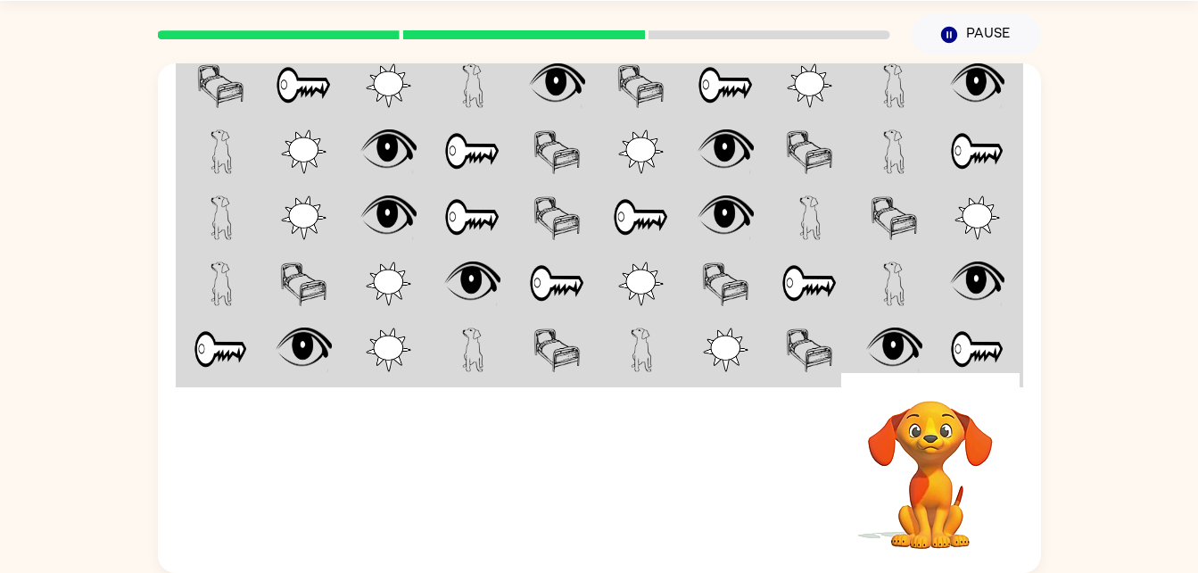
click at [399, 90] on img at bounding box center [388, 85] width 45 height 45
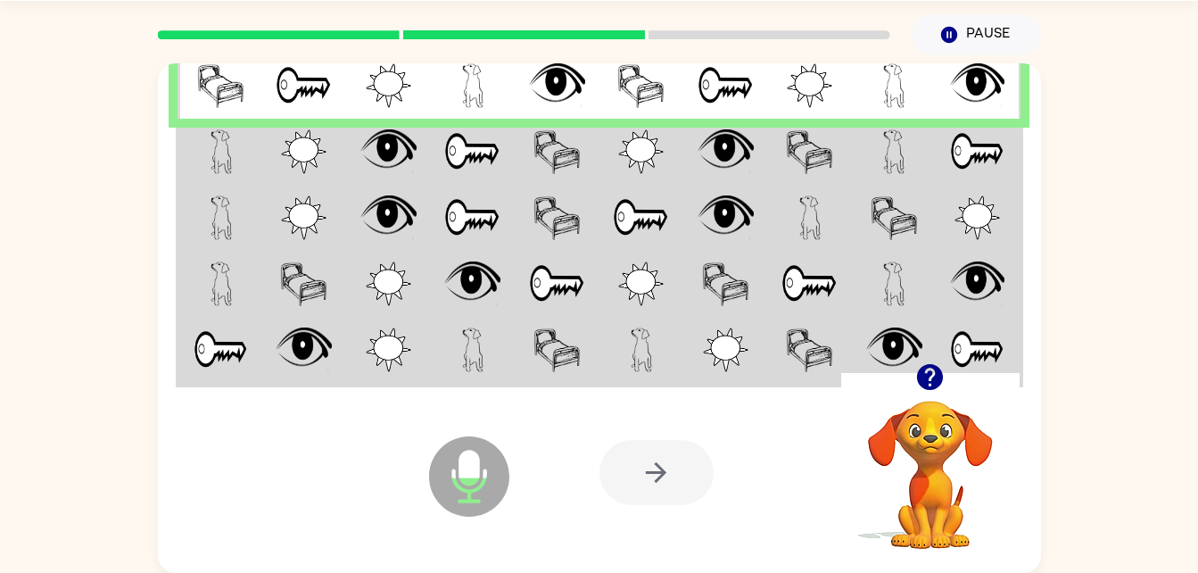
click at [985, 167] on img at bounding box center [977, 151] width 55 height 45
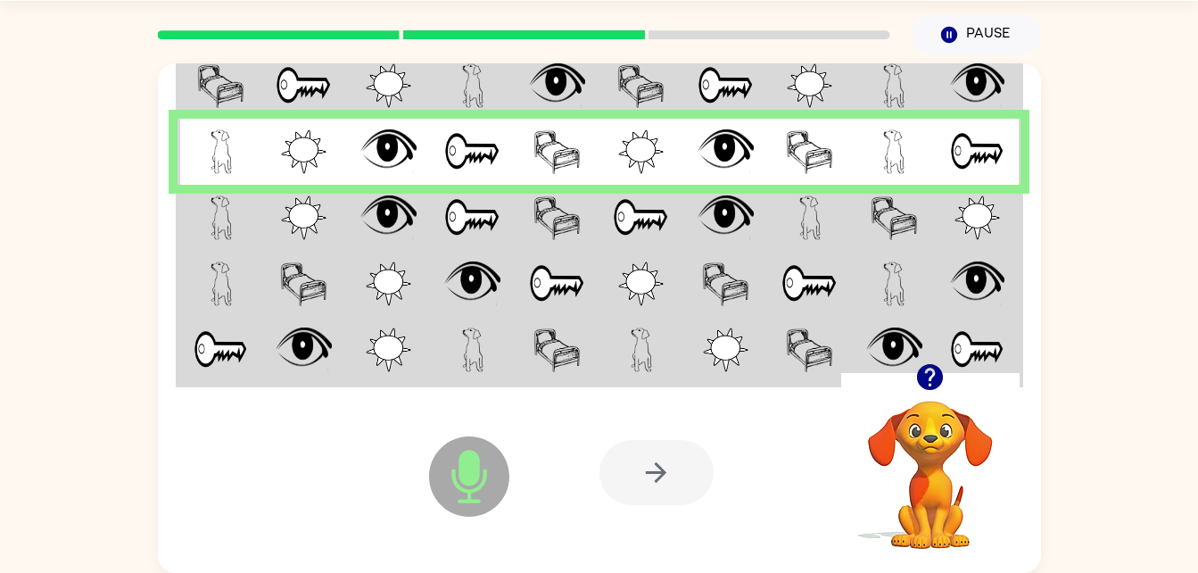
click at [203, 222] on td at bounding box center [220, 218] width 85 height 66
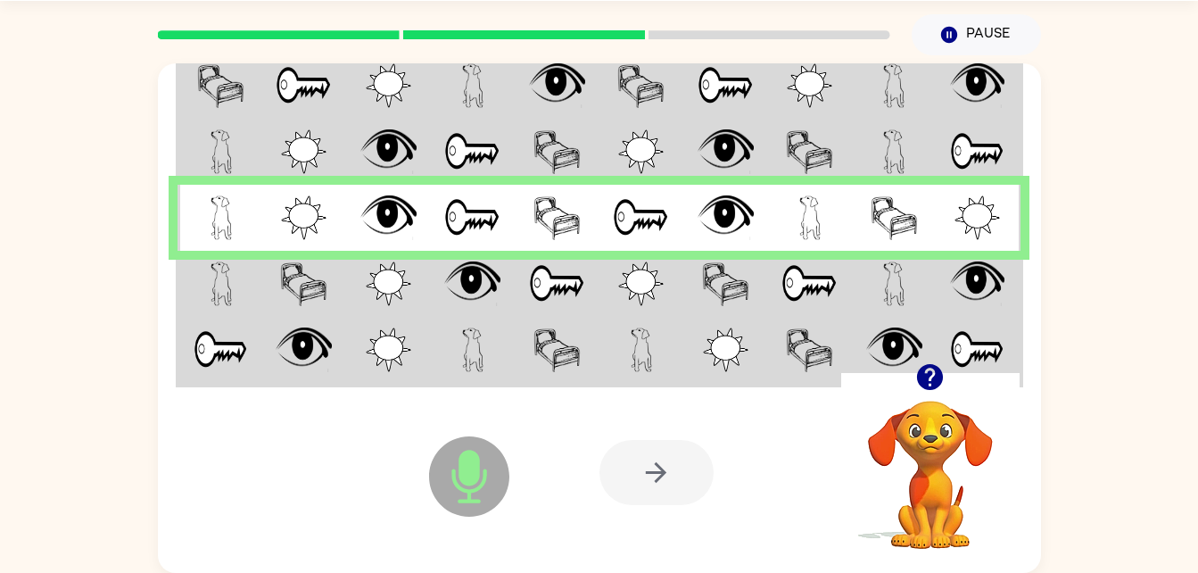
click at [236, 268] on td at bounding box center [220, 284] width 85 height 66
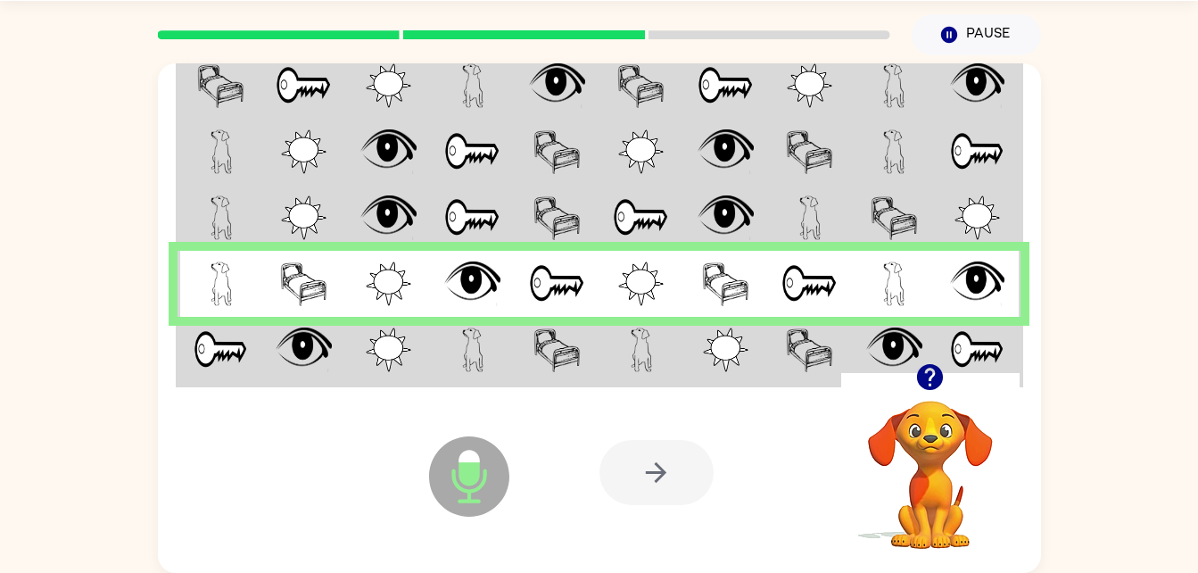
click at [261, 343] on td at bounding box center [220, 351] width 85 height 69
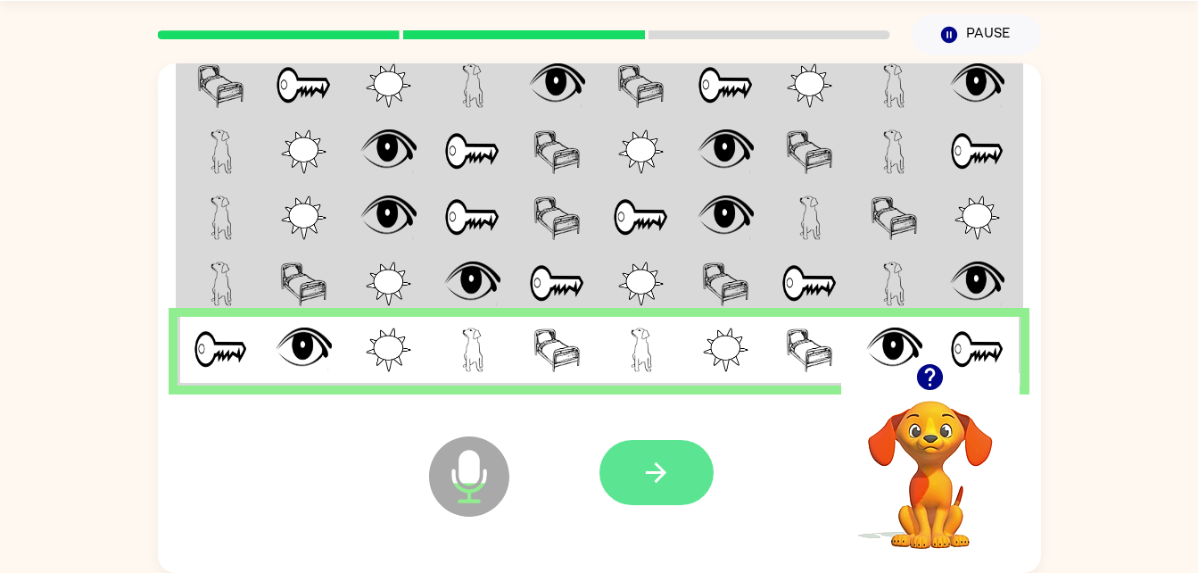
click at [630, 467] on button "button" at bounding box center [657, 472] width 114 height 65
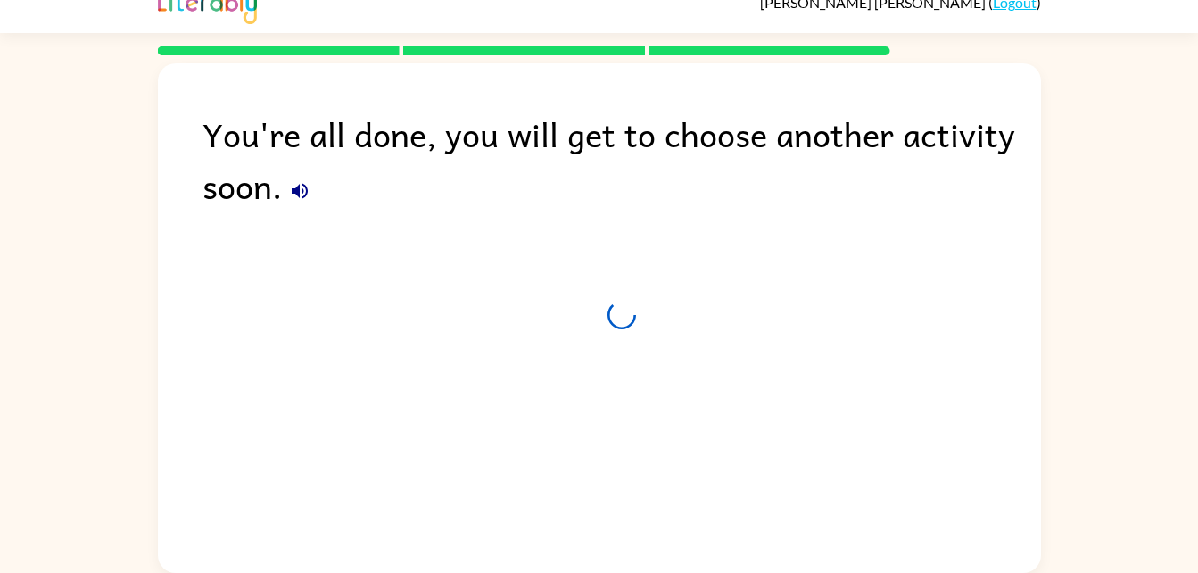
scroll to position [22, 0]
